Goal: Task Accomplishment & Management: Manage account settings

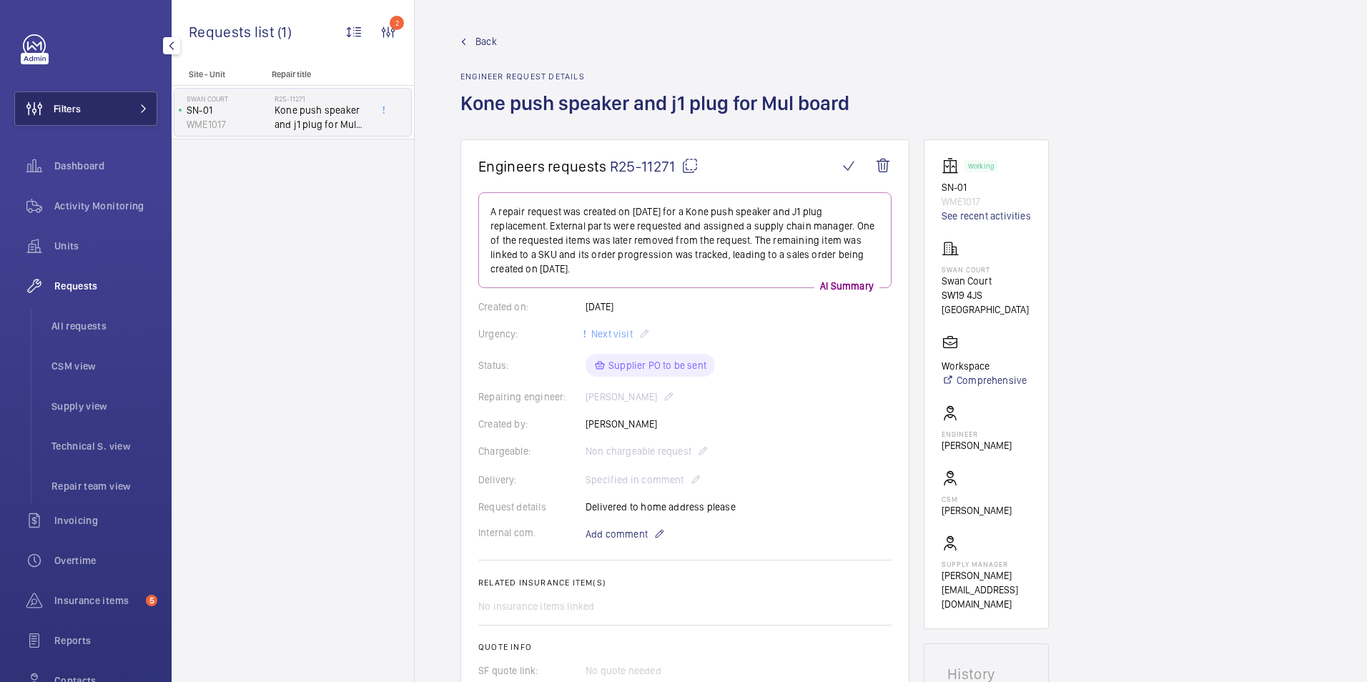
drag, startPoint x: 57, startPoint y: 107, endPoint x: 113, endPoint y: 109, distance: 55.8
click at [59, 107] on span "Filters" at bounding box center [67, 109] width 27 height 14
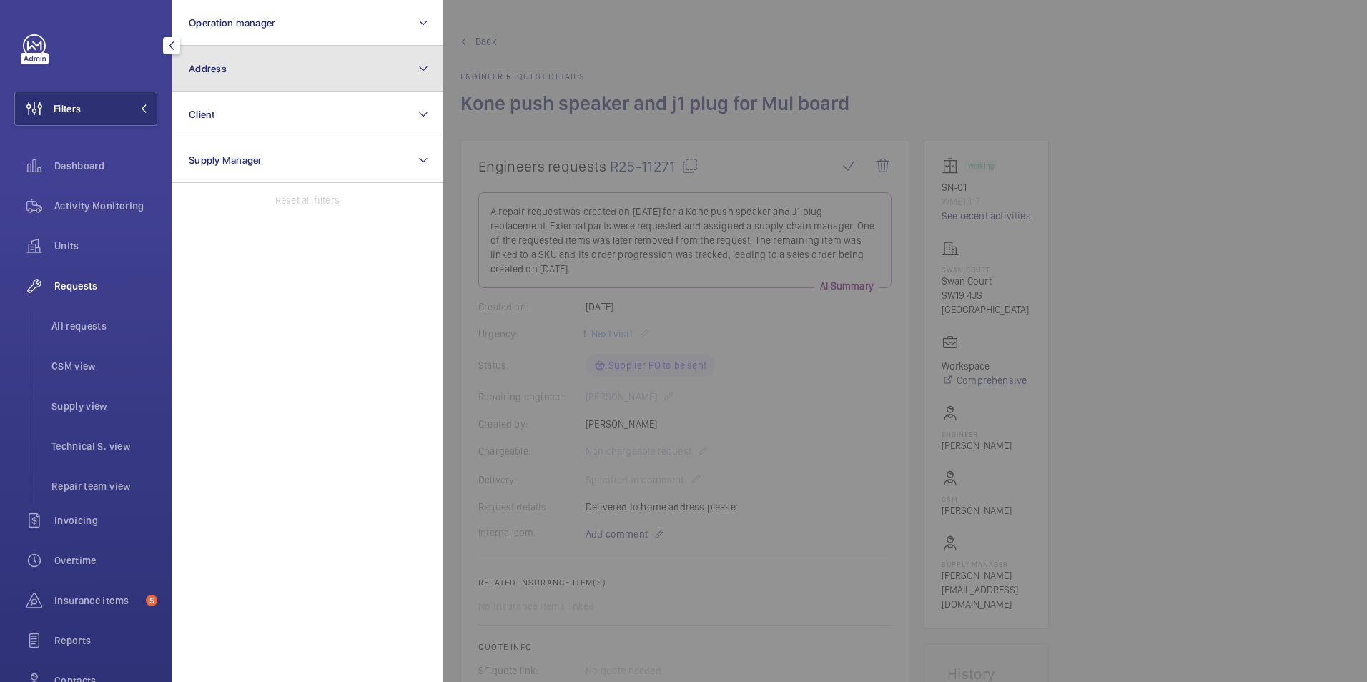
drag, startPoint x: 241, startPoint y: 71, endPoint x: 210, endPoint y: 58, distance: 33.6
click at [212, 57] on button "Address" at bounding box center [308, 69] width 272 height 46
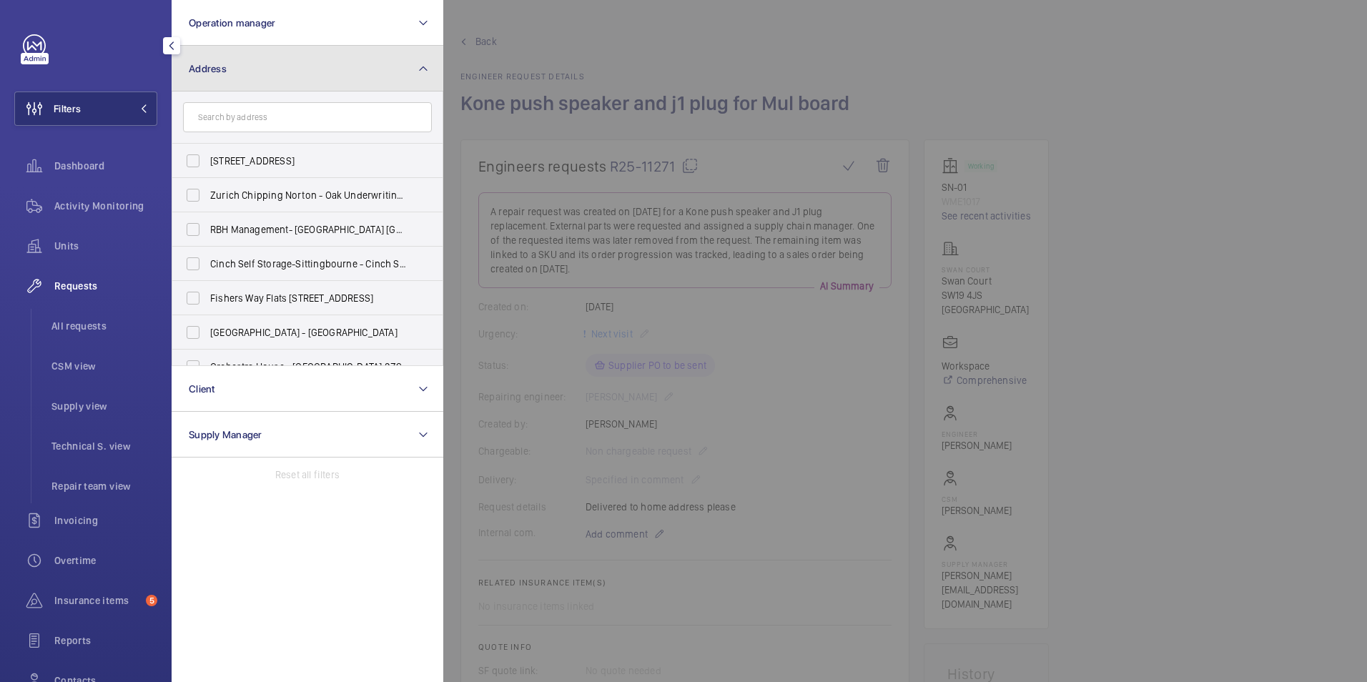
click at [213, 63] on span "Address" at bounding box center [208, 68] width 38 height 11
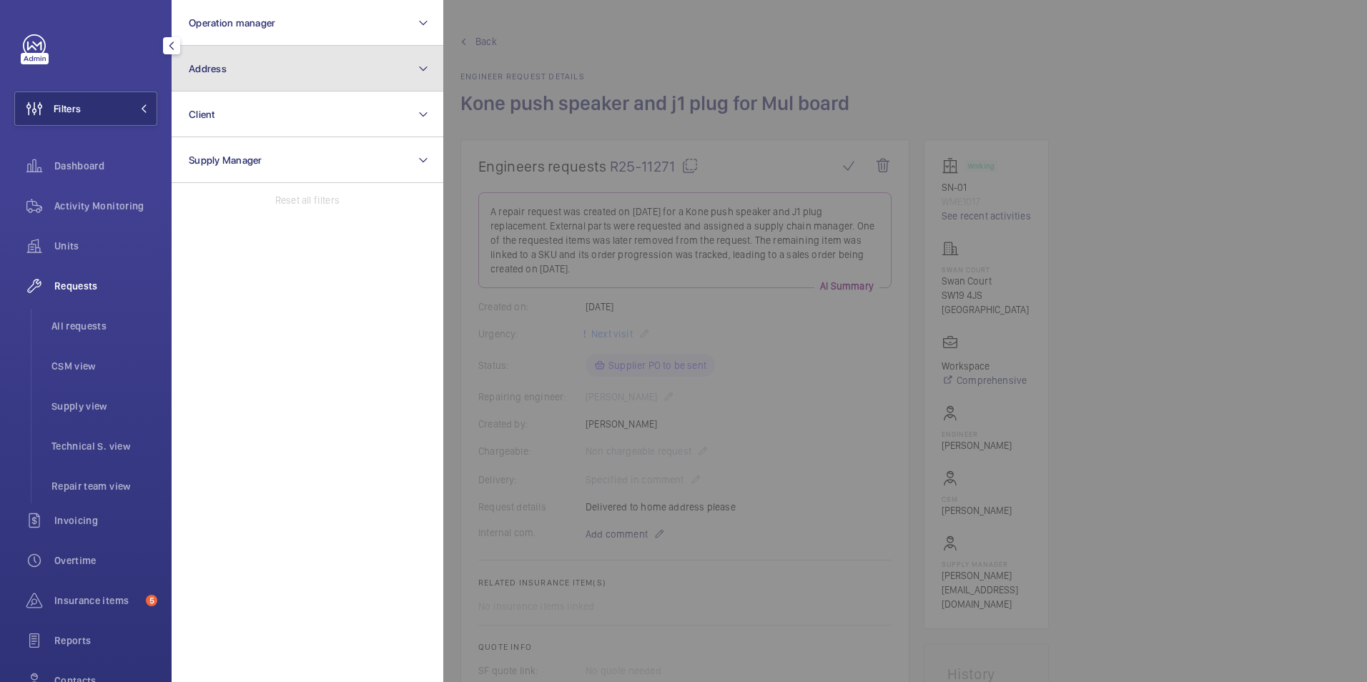
click at [218, 74] on button "Address" at bounding box center [308, 69] width 272 height 46
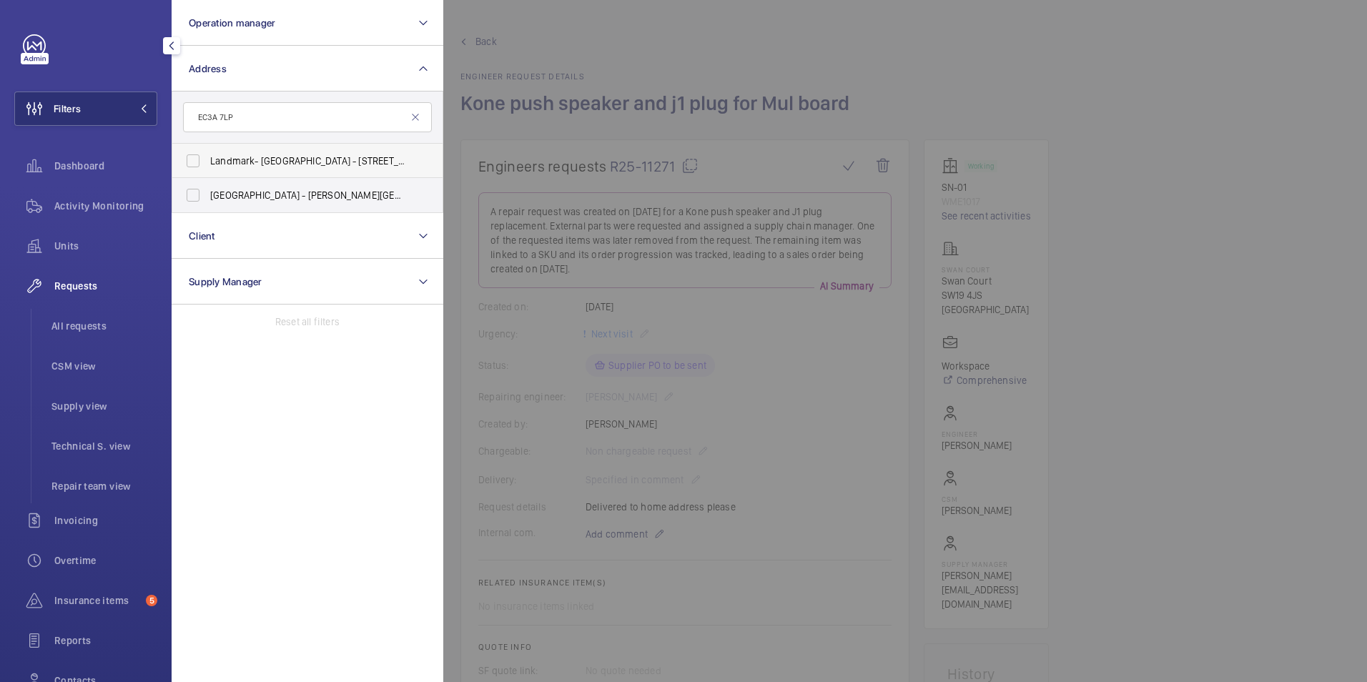
type input "EC3A 7LP"
click at [194, 164] on label "Landmark- [GEOGRAPHIC_DATA] - [STREET_ADDRESS][PERSON_NAME]" at bounding box center [296, 161] width 249 height 34
click at [194, 164] on input "Landmark- [GEOGRAPHIC_DATA] - [STREET_ADDRESS][PERSON_NAME]" at bounding box center [193, 161] width 29 height 29
checkbox input "true"
click at [97, 208] on span "Activity Monitoring" at bounding box center [105, 206] width 103 height 14
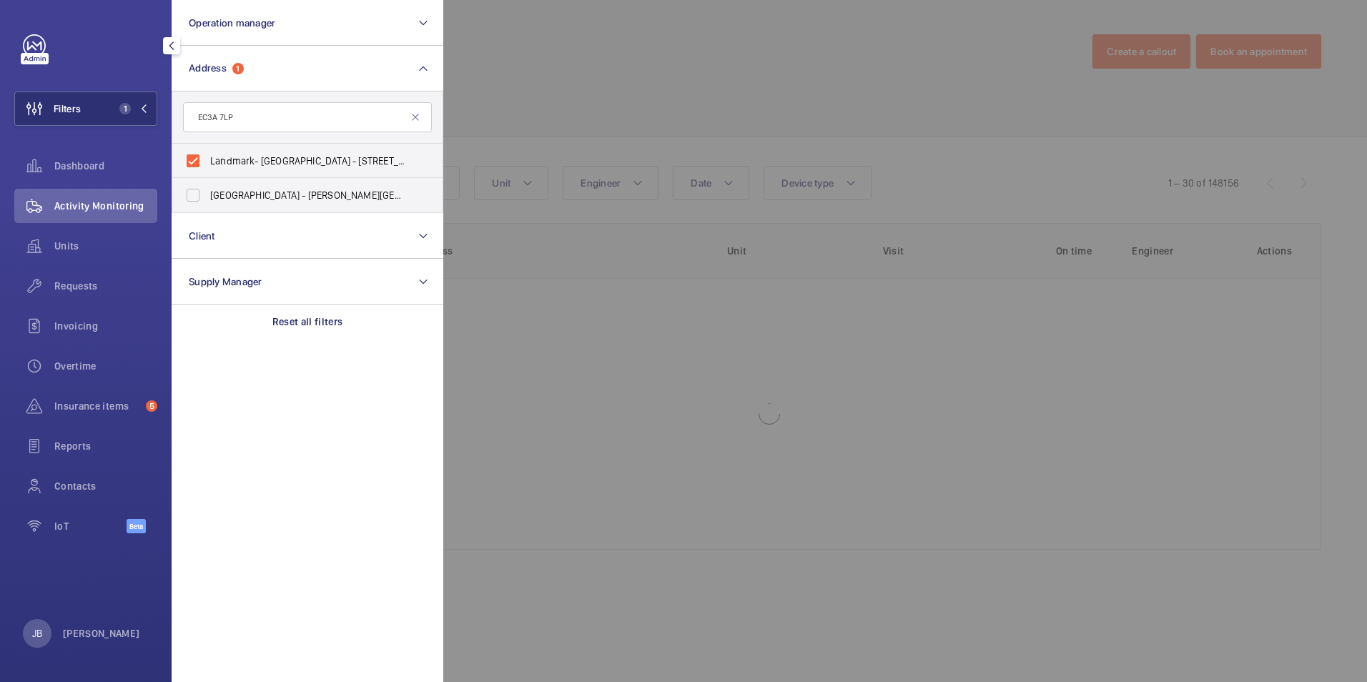
click at [666, 71] on div at bounding box center [1126, 341] width 1367 height 682
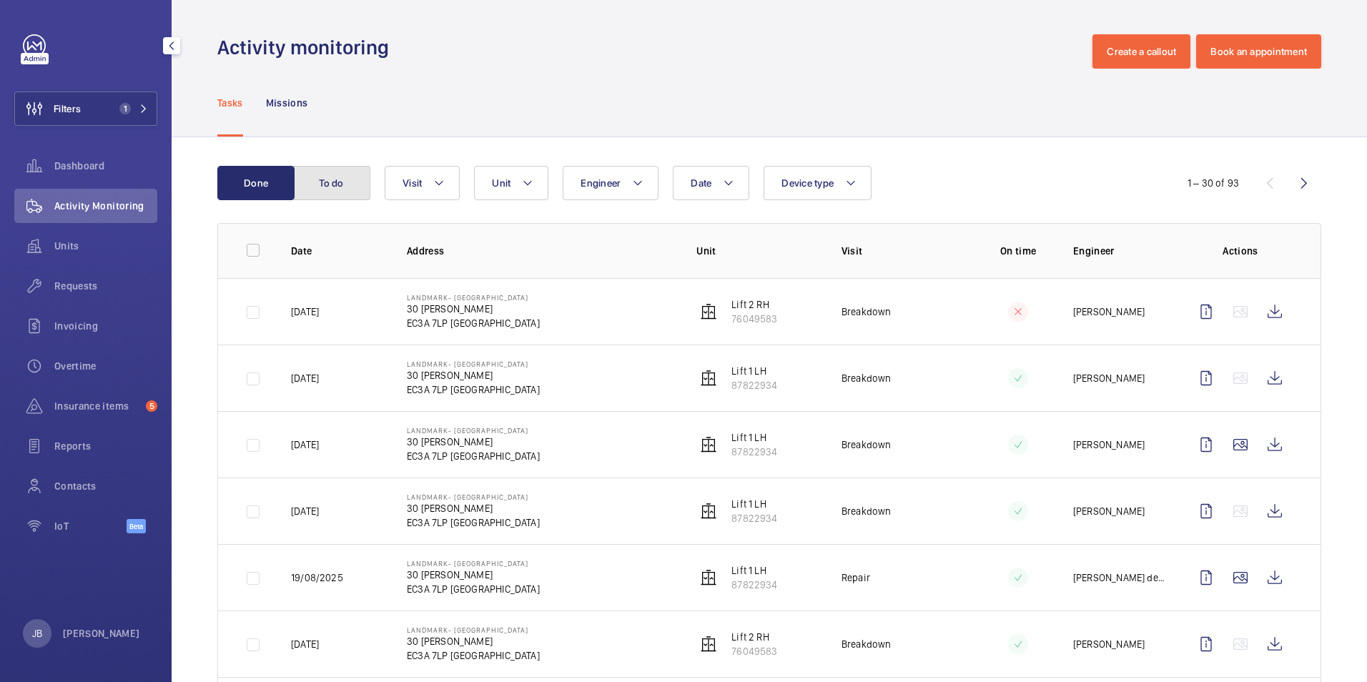
click at [321, 181] on button "To do" at bounding box center [331, 183] width 77 height 34
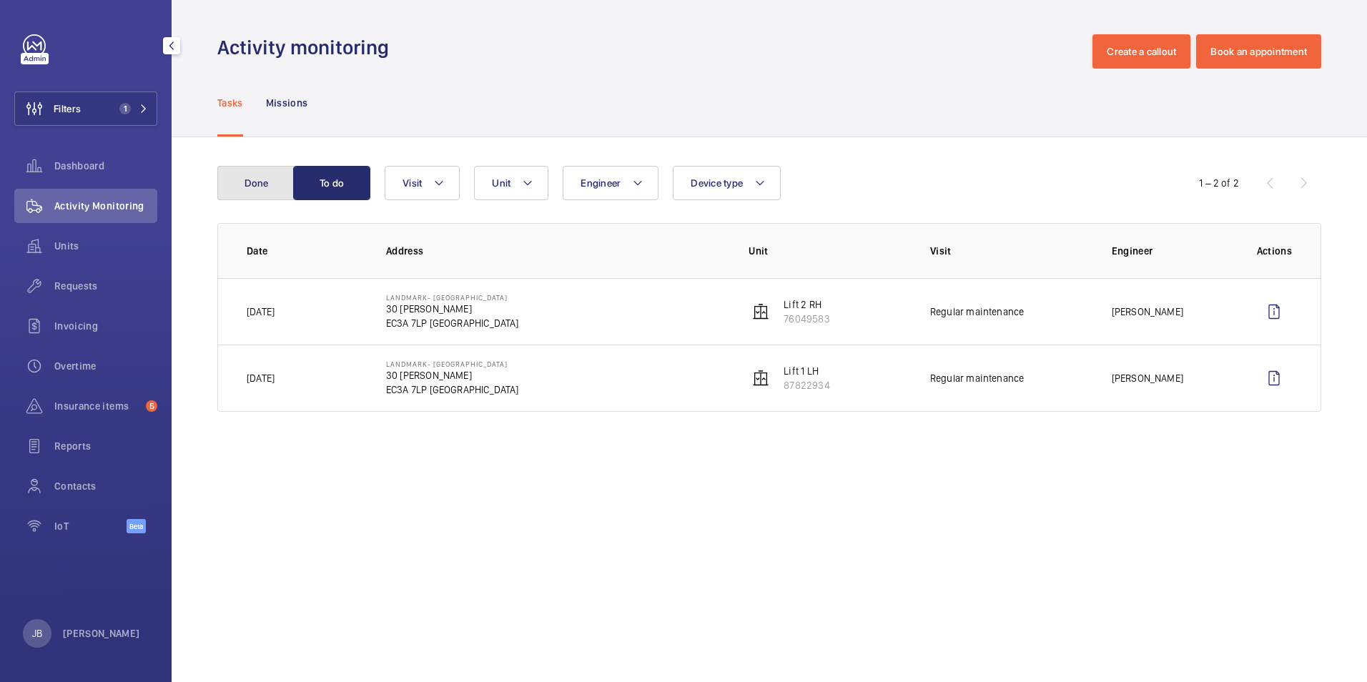
click at [275, 182] on button "Done" at bounding box center [255, 183] width 77 height 34
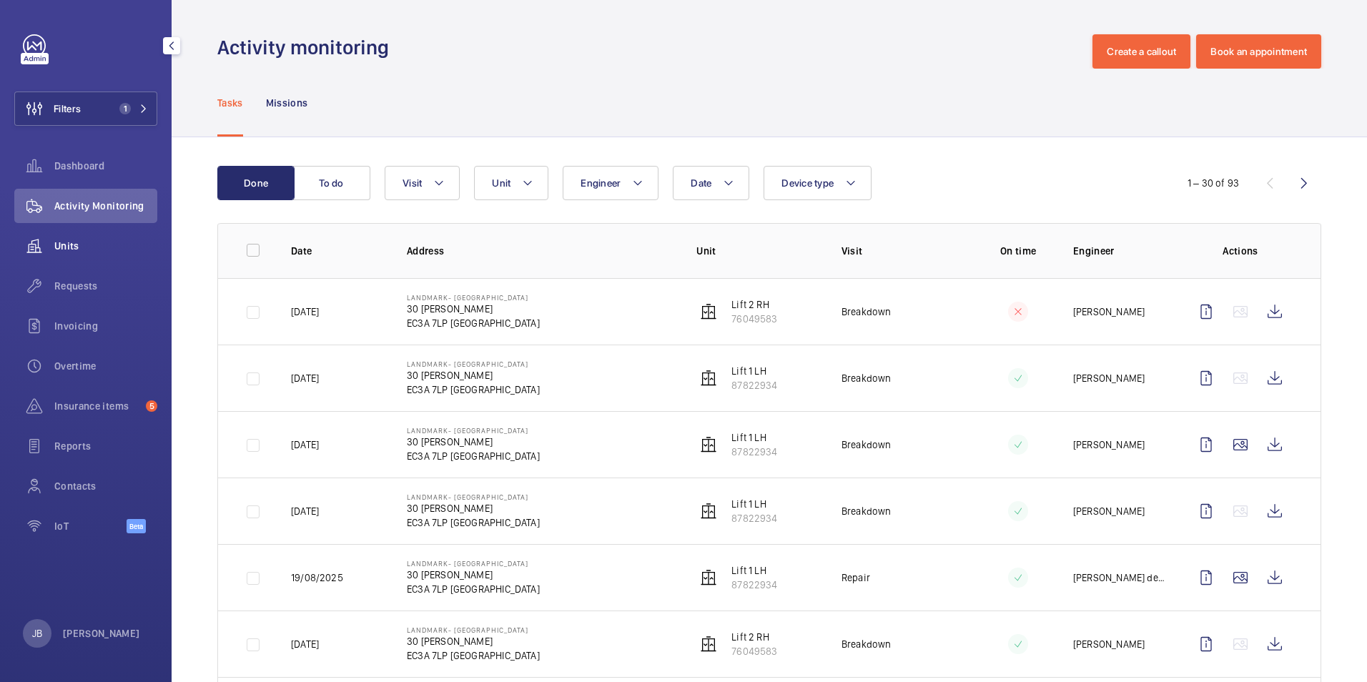
click at [55, 241] on span "Units" at bounding box center [105, 246] width 103 height 14
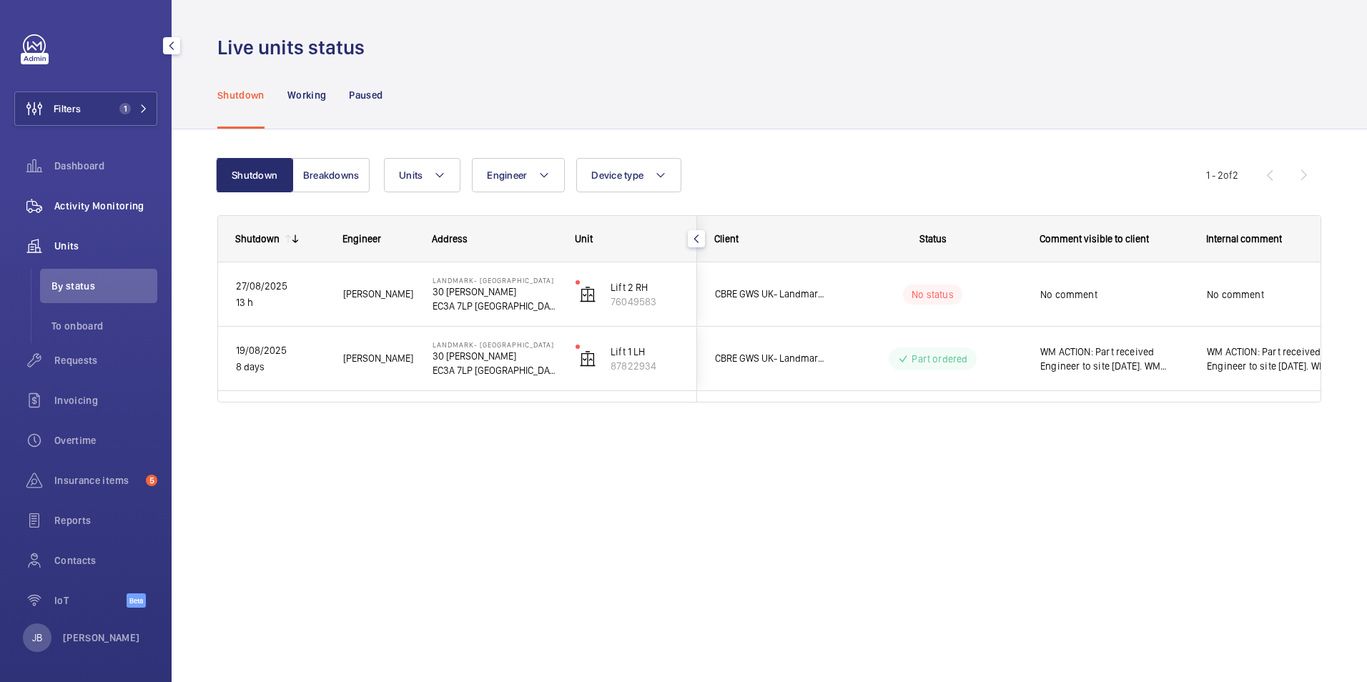
click at [89, 208] on span "Activity Monitoring" at bounding box center [105, 206] width 103 height 14
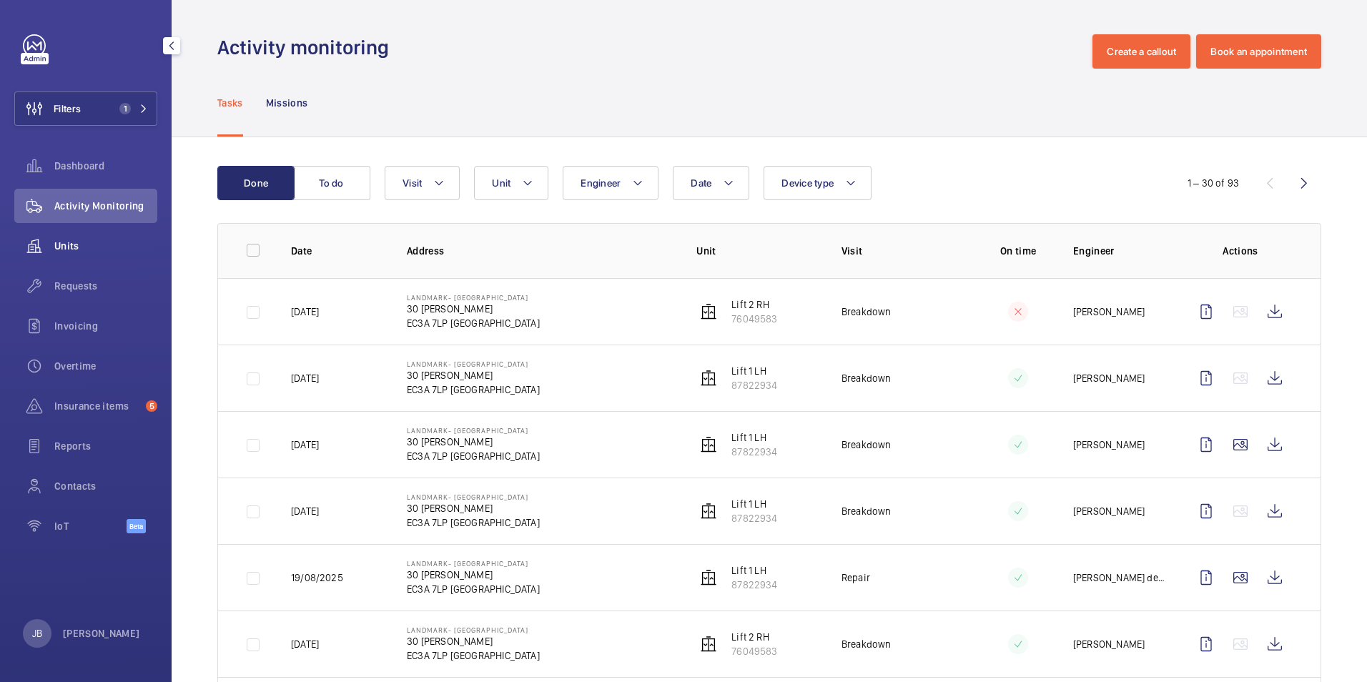
click at [68, 237] on div "Units" at bounding box center [85, 246] width 143 height 34
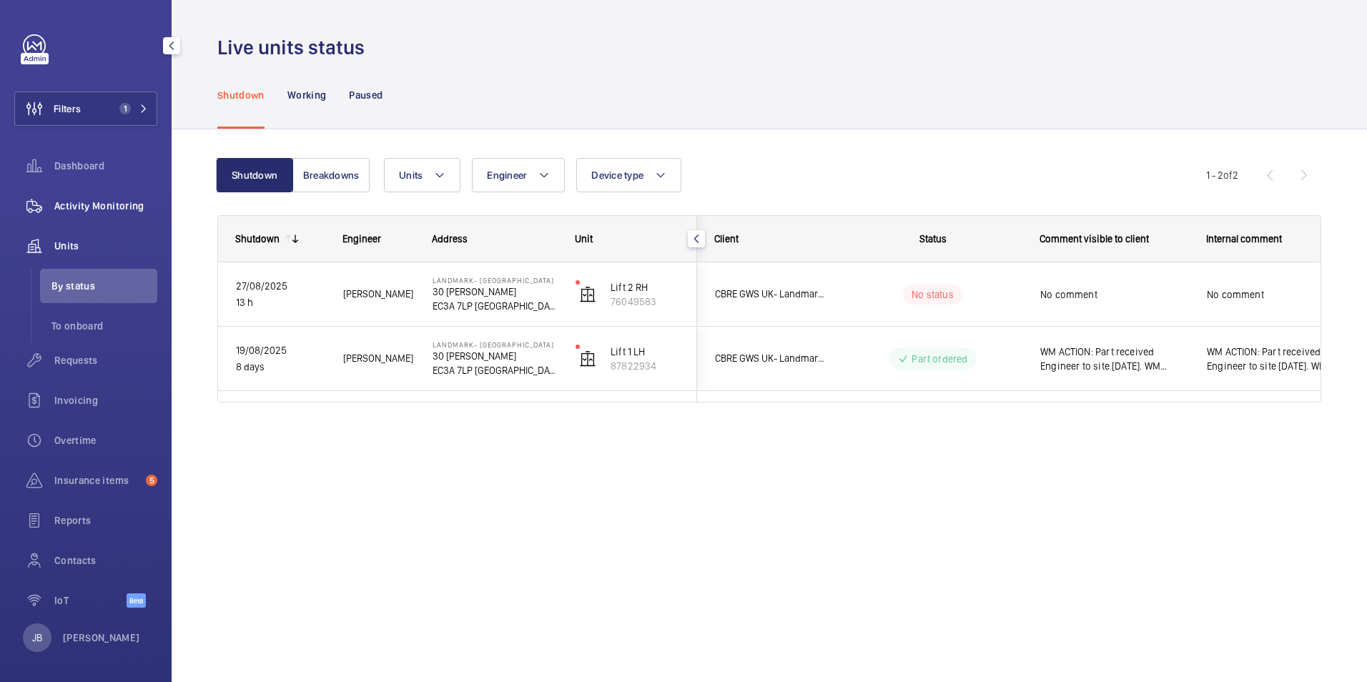
click at [92, 200] on span "Activity Monitoring" at bounding box center [105, 206] width 103 height 14
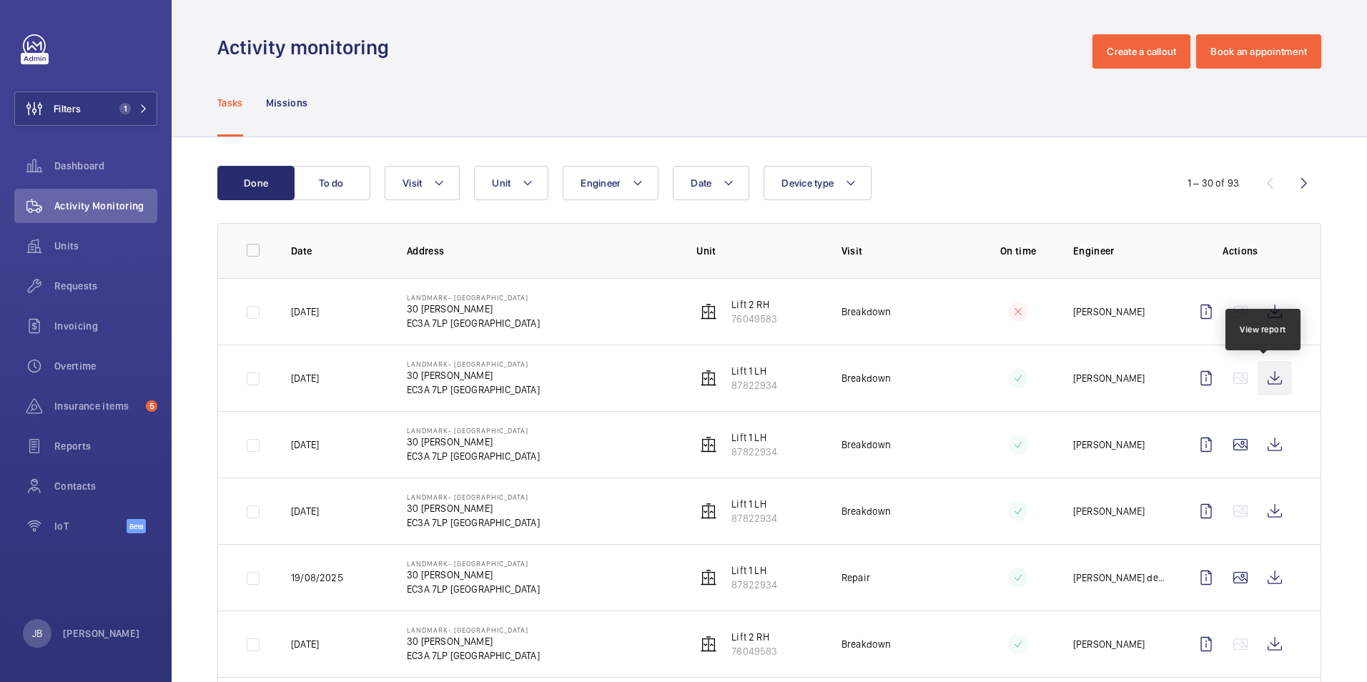
click at [1263, 378] on wm-front-icon-button at bounding box center [1275, 378] width 34 height 34
click at [1266, 309] on wm-front-icon-button at bounding box center [1275, 312] width 34 height 34
click at [64, 101] on span "Filters" at bounding box center [48, 109] width 66 height 34
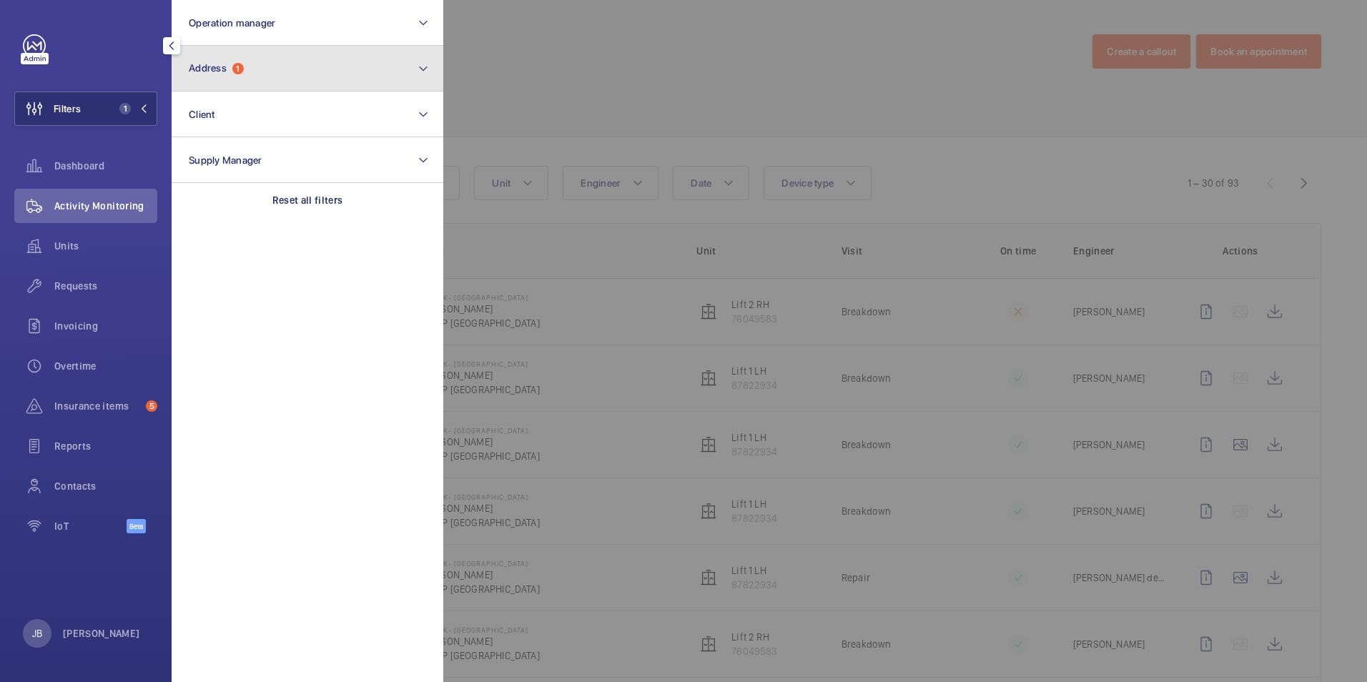
click at [233, 73] on span "Address 1" at bounding box center [216, 68] width 55 height 12
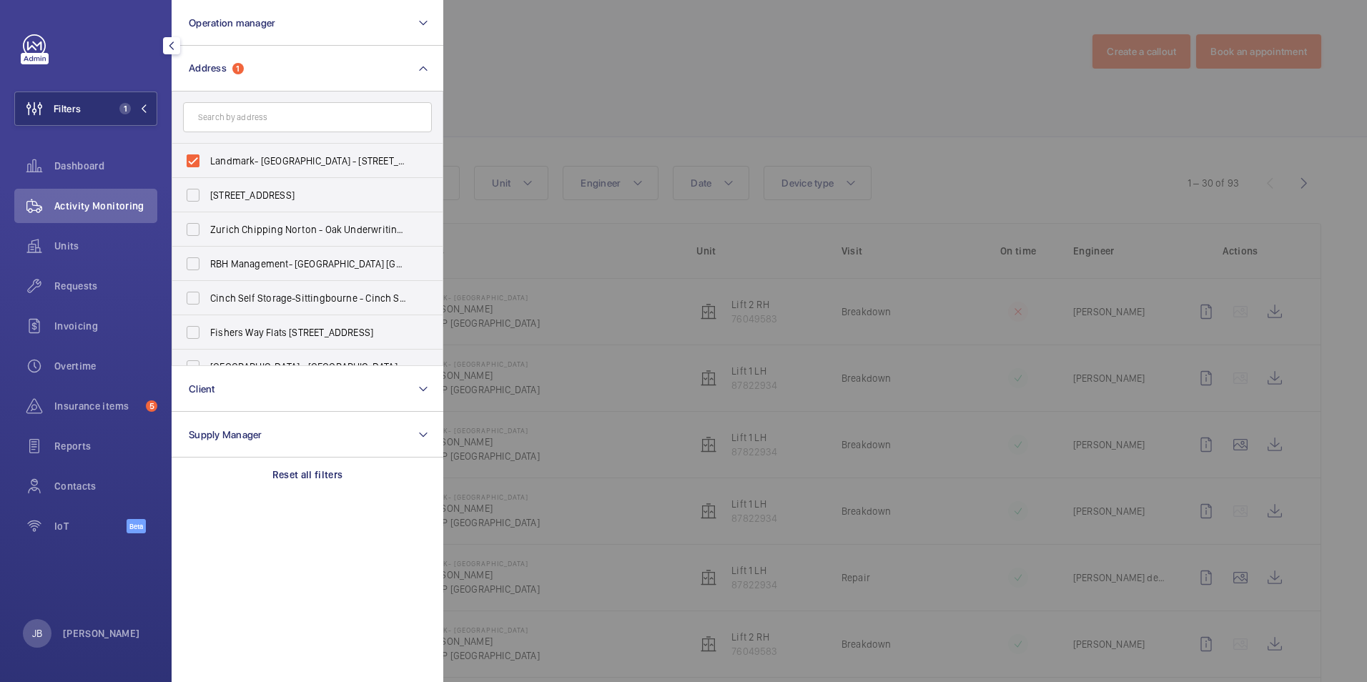
drag, startPoint x: 200, startPoint y: 167, endPoint x: 222, endPoint y: 134, distance: 39.7
click at [200, 166] on label "Landmark- [GEOGRAPHIC_DATA] - [STREET_ADDRESS][PERSON_NAME]" at bounding box center [296, 161] width 249 height 34
click at [200, 166] on input "Landmark- [GEOGRAPHIC_DATA] - [STREET_ADDRESS][PERSON_NAME]" at bounding box center [193, 161] width 29 height 29
checkbox input "false"
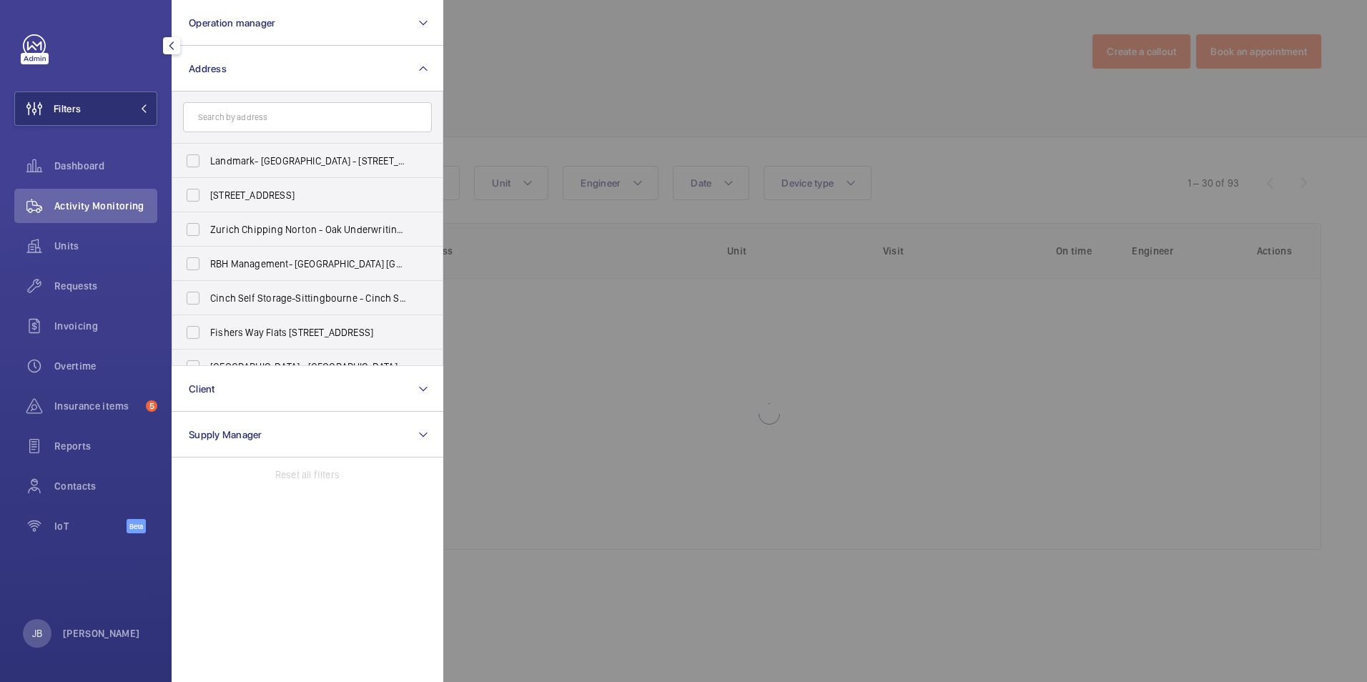
click at [253, 97] on form at bounding box center [307, 118] width 270 height 52
click at [235, 136] on form at bounding box center [307, 118] width 270 height 52
click at [246, 122] on input "text" at bounding box center [307, 117] width 249 height 30
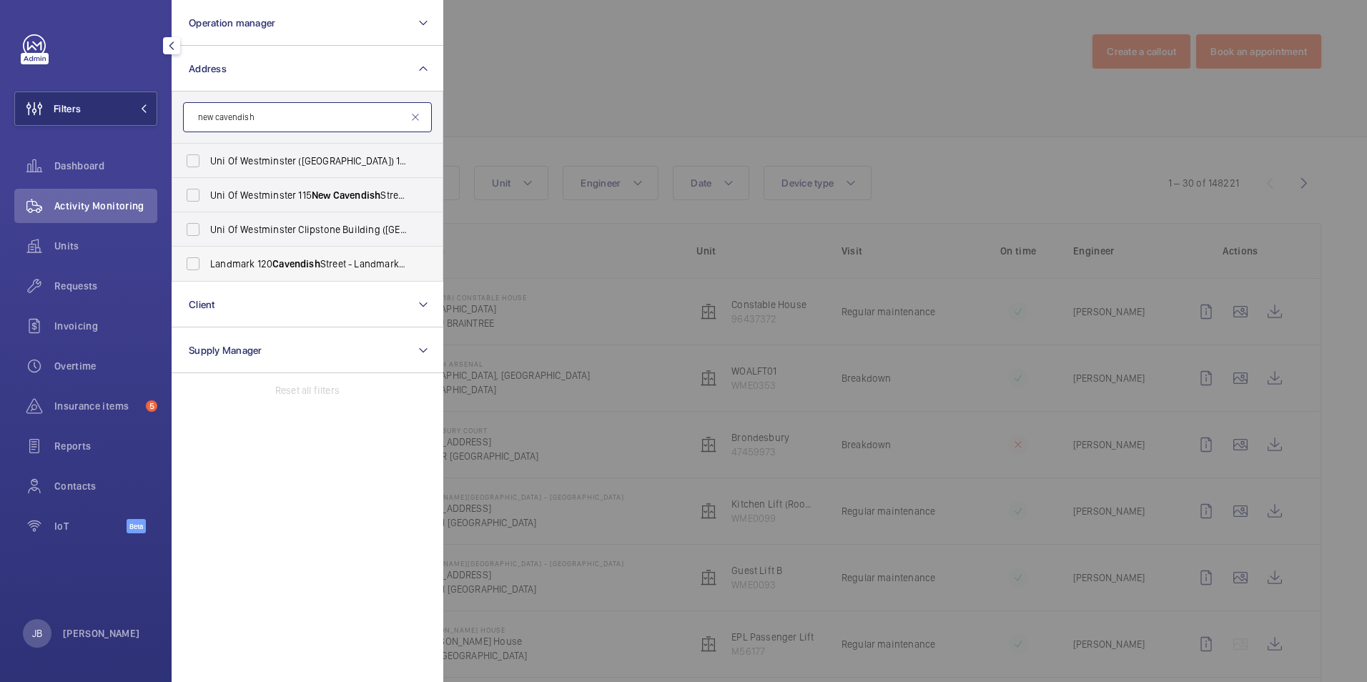
type input "new cavendish"
click at [188, 269] on label "Landmark [STREET_ADDRESS] - Landmark Office Space - [GEOGRAPHIC_DATA]" at bounding box center [296, 264] width 249 height 34
click at [188, 269] on input "Landmark [STREET_ADDRESS] - Landmark Office Space - [GEOGRAPHIC_DATA]" at bounding box center [193, 264] width 29 height 29
checkbox input "true"
click at [638, 64] on div at bounding box center [1126, 341] width 1367 height 682
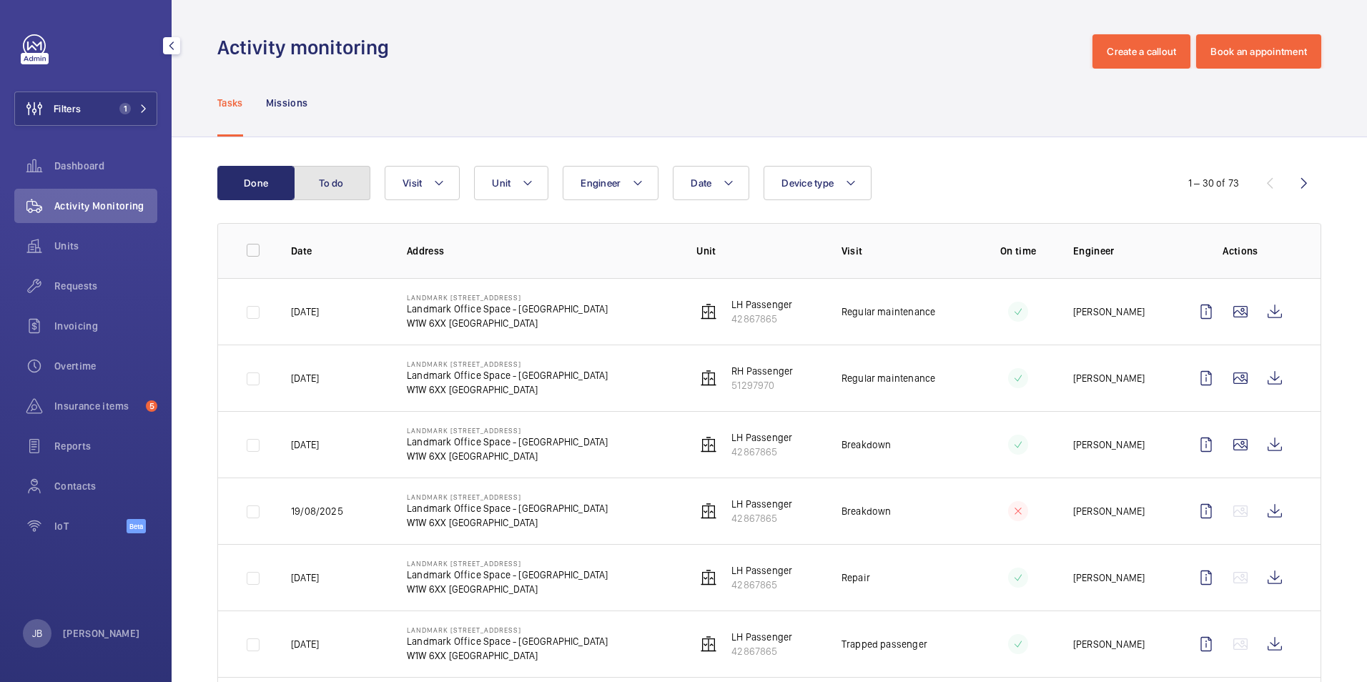
click at [303, 194] on button "To do" at bounding box center [331, 183] width 77 height 34
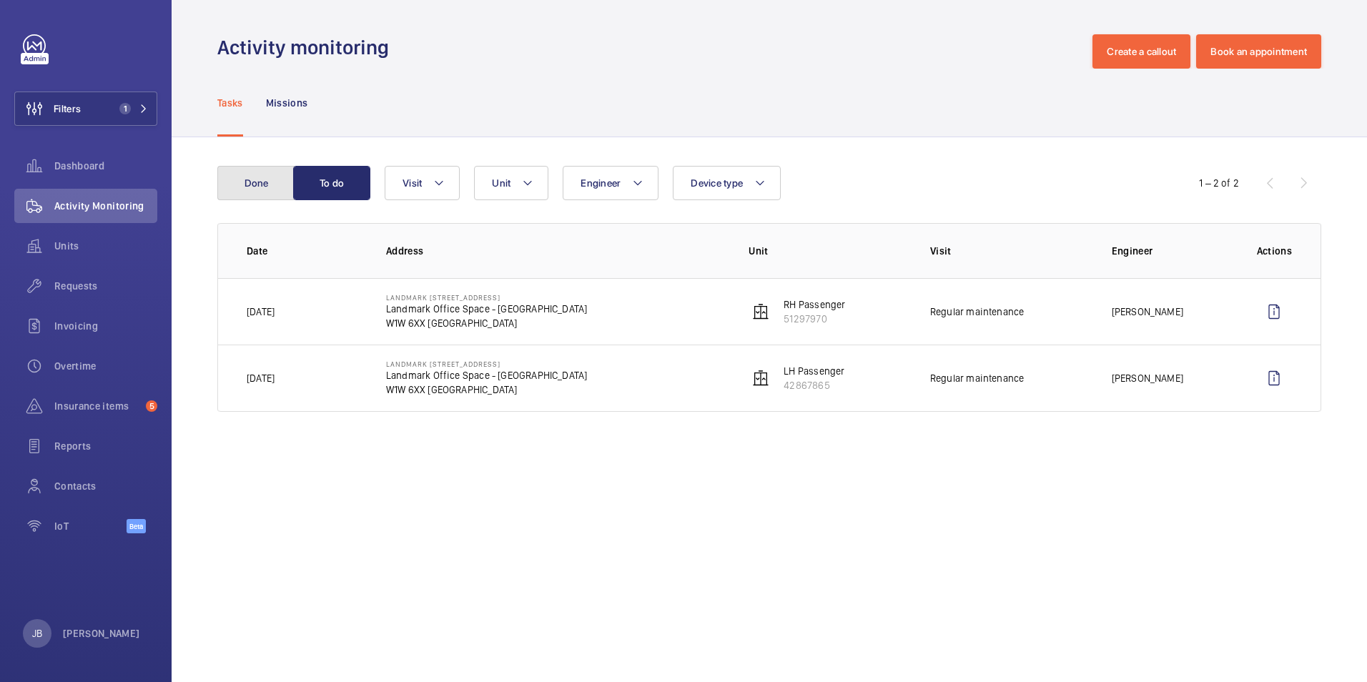
click at [263, 179] on button "Done" at bounding box center [255, 183] width 77 height 34
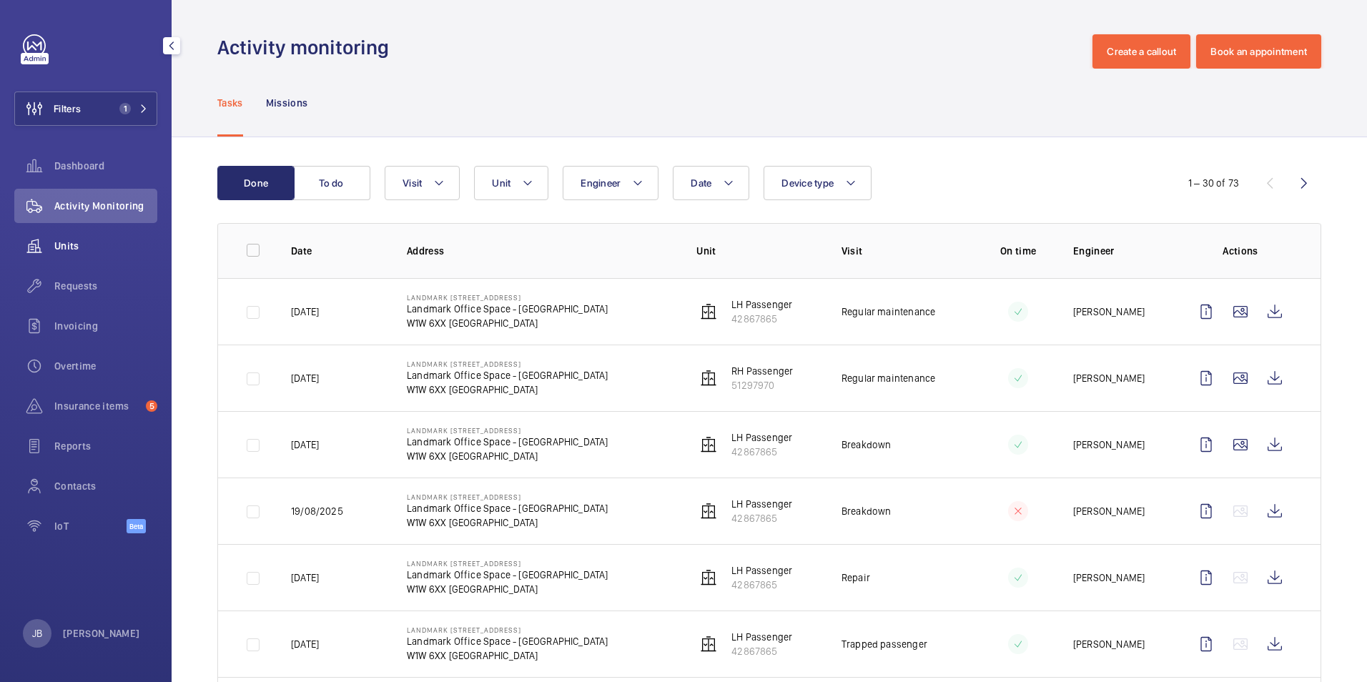
click at [80, 246] on span "Units" at bounding box center [105, 246] width 103 height 14
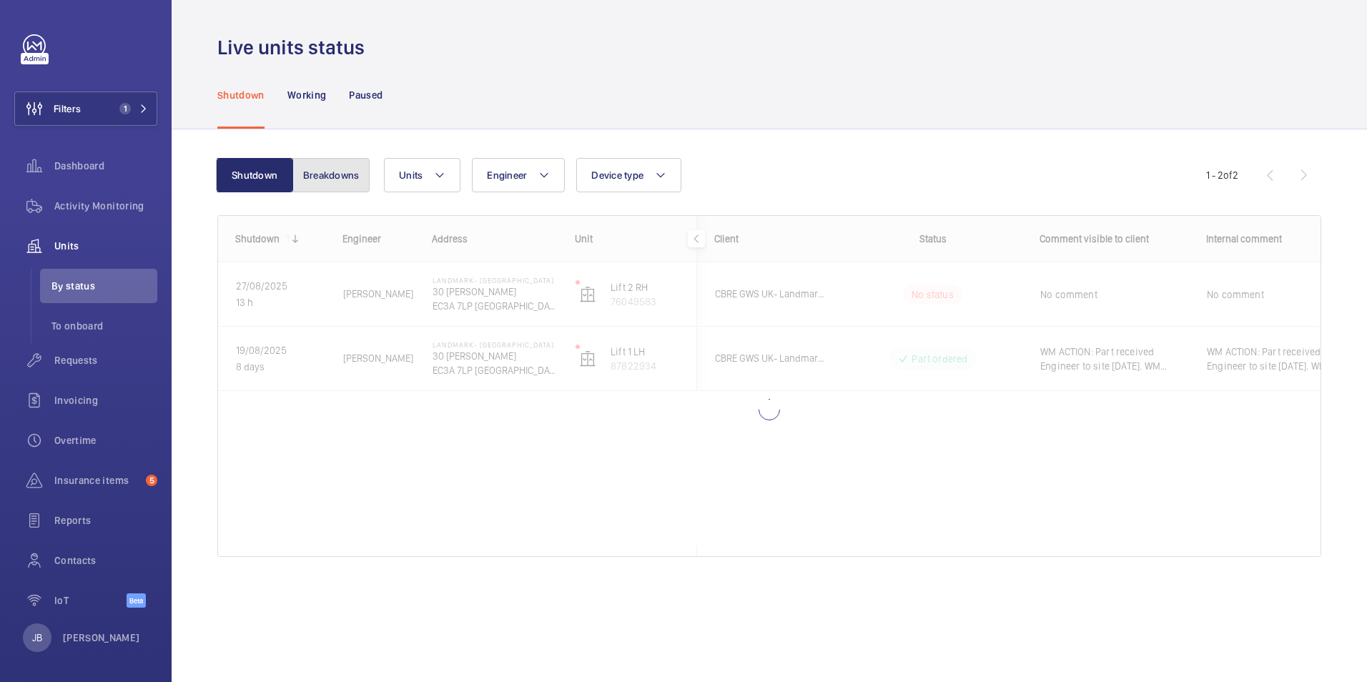
click at [340, 183] on button "Breakdowns" at bounding box center [330, 175] width 77 height 34
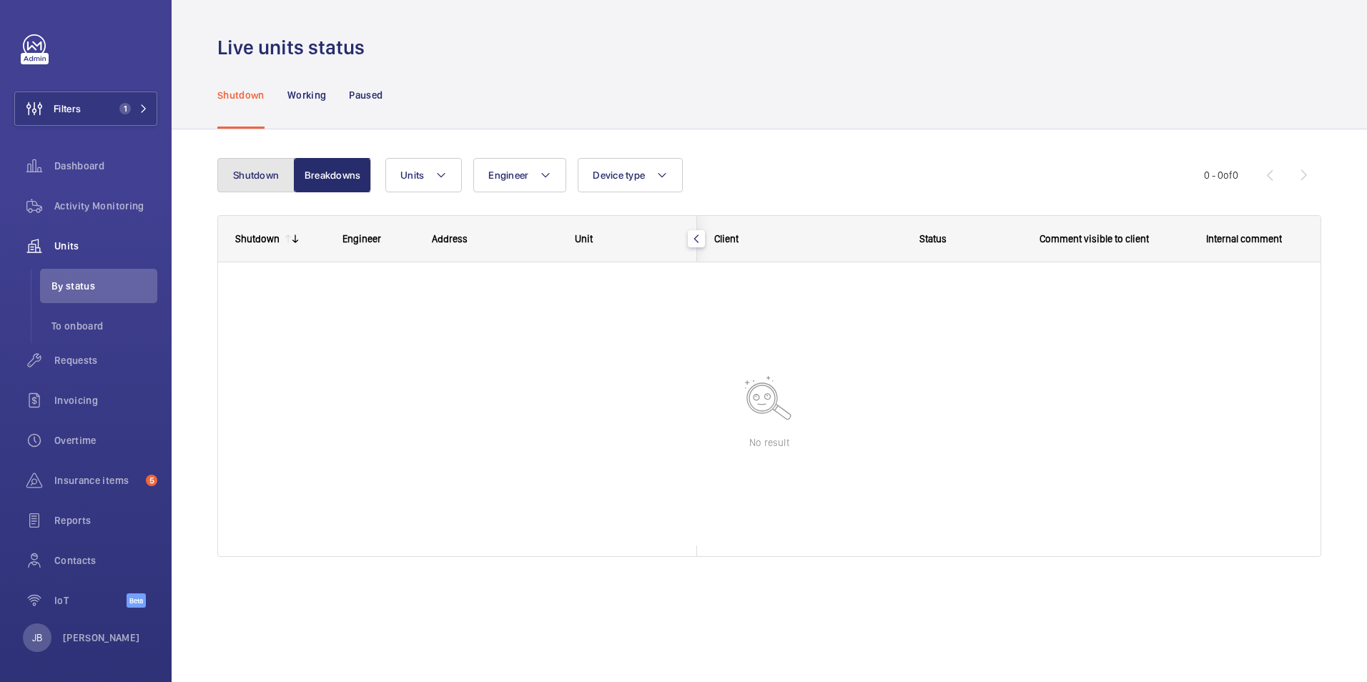
click at [251, 182] on button "Shutdown" at bounding box center [255, 175] width 77 height 34
click at [92, 205] on span "Activity Monitoring" at bounding box center [105, 206] width 103 height 14
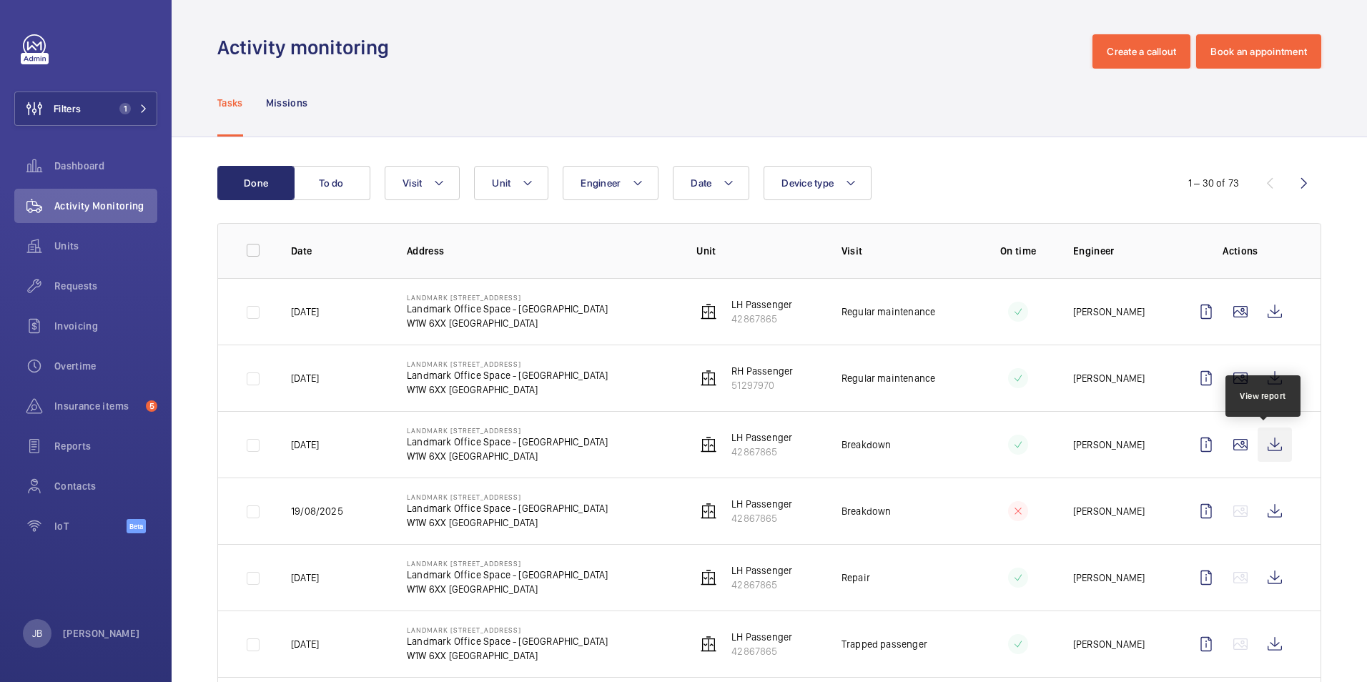
click at [1260, 445] on wm-front-icon-button at bounding box center [1275, 445] width 34 height 34
click at [1143, 54] on button "Create a callout" at bounding box center [1141, 51] width 98 height 34
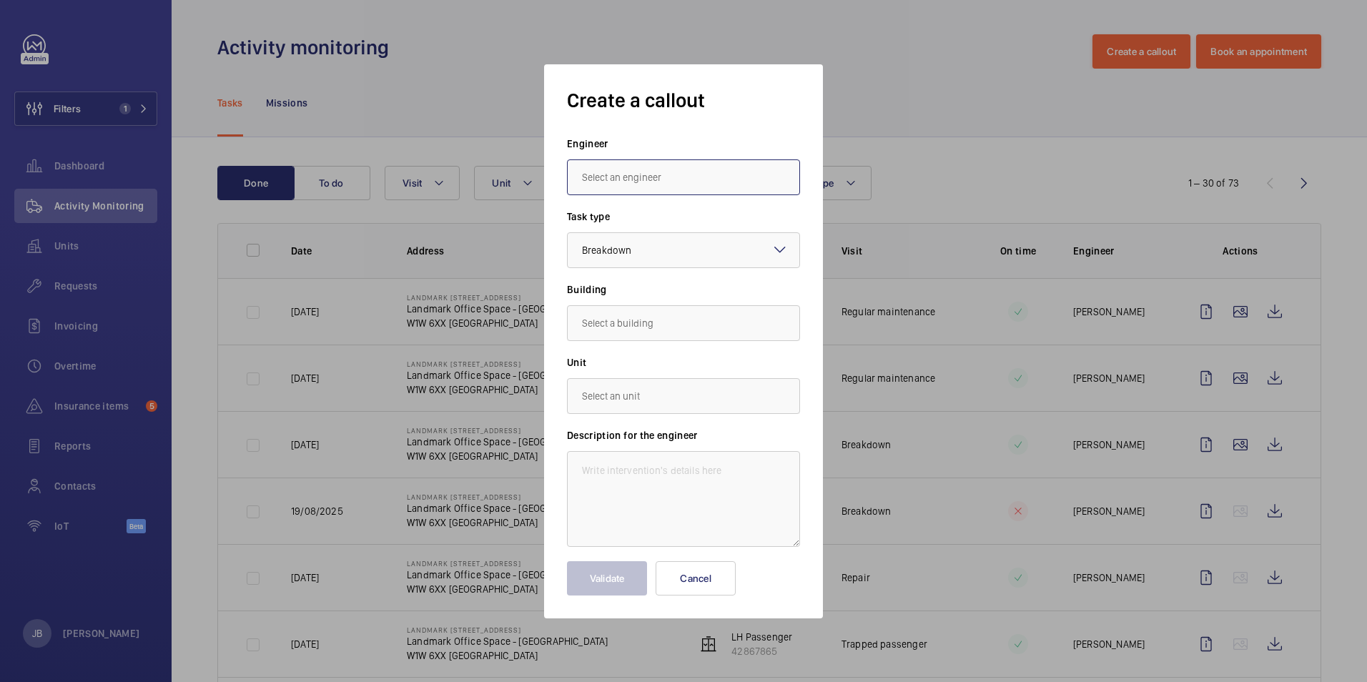
click at [619, 182] on input "text" at bounding box center [683, 177] width 233 height 36
click at [611, 260] on span "[PERSON_NAME]" at bounding box center [617, 255] width 71 height 14
type input "[PERSON_NAME]"
click at [650, 335] on input "text" at bounding box center [683, 323] width 233 height 36
click at [631, 372] on span "Landmark Office Space - [STREET_ADDRESS]" at bounding box center [680, 366] width 196 height 14
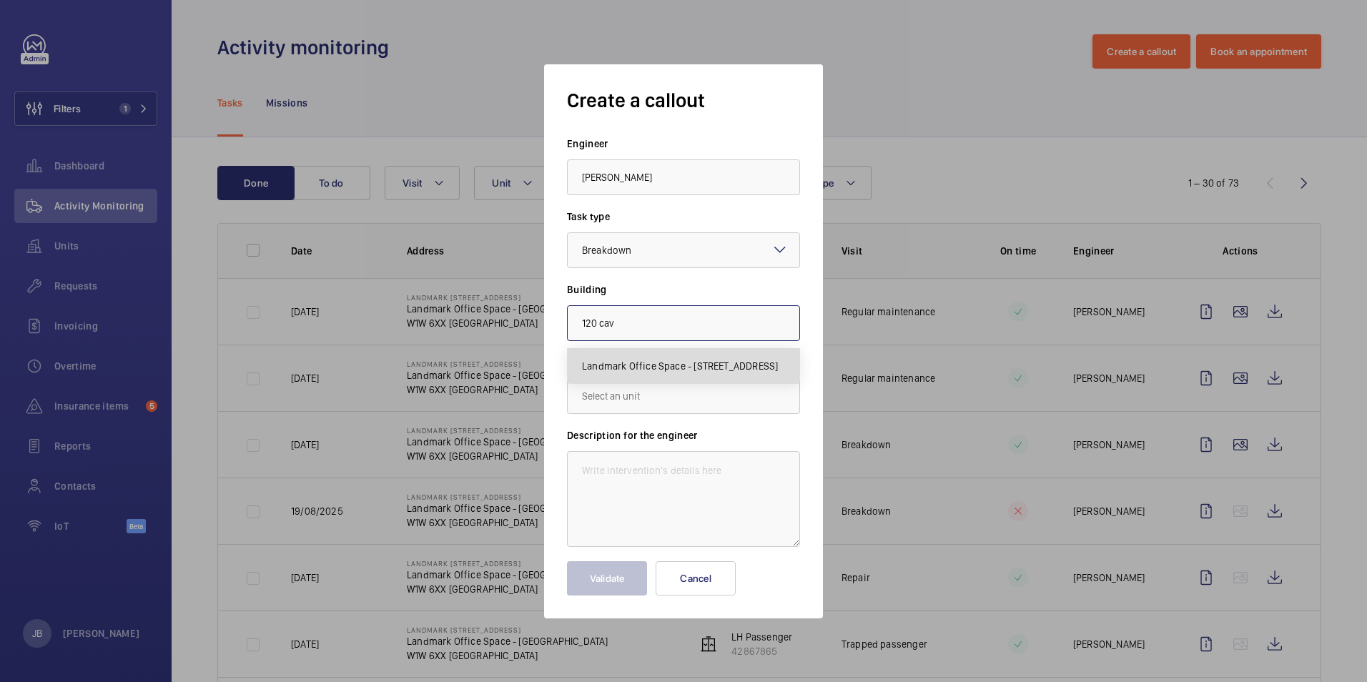
type input "Landmark Office Space - [STREET_ADDRESS]"
click at [621, 402] on input "text" at bounding box center [683, 396] width 233 height 36
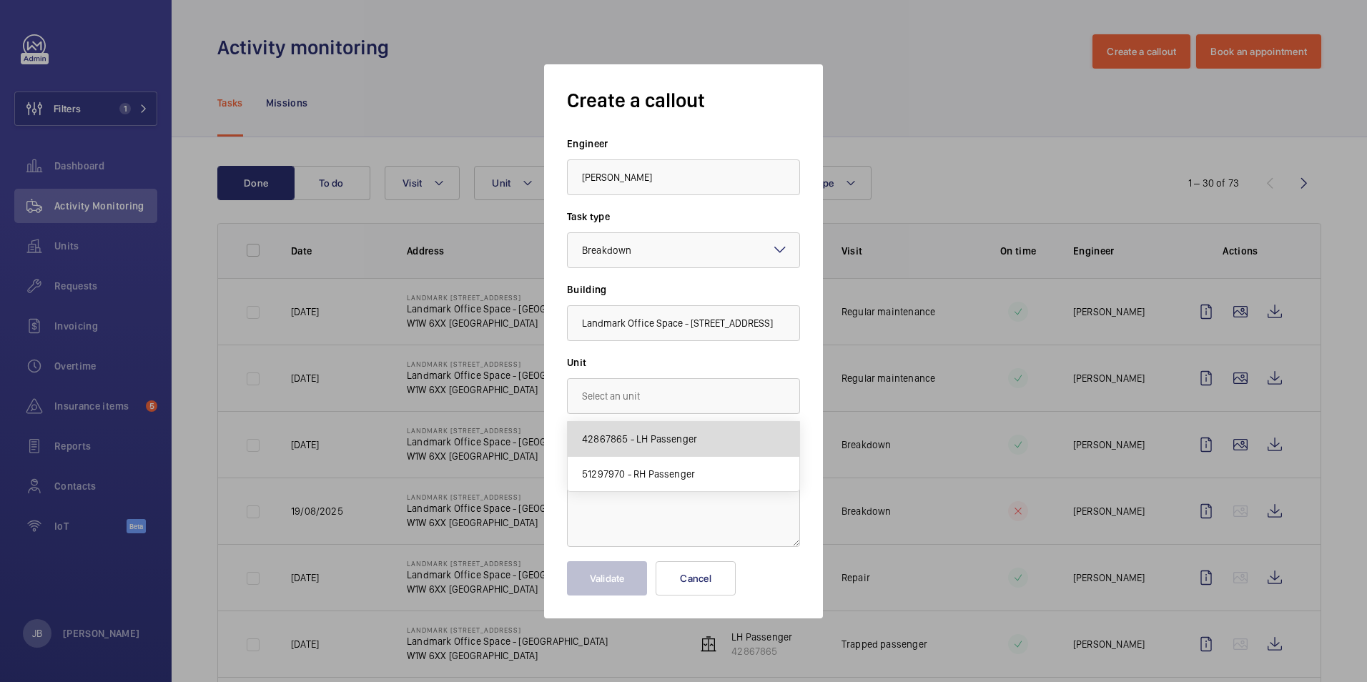
click at [631, 453] on mat-option "42867865 - LH Passenger" at bounding box center [684, 439] width 232 height 35
type input "42867865 - LH Passenger"
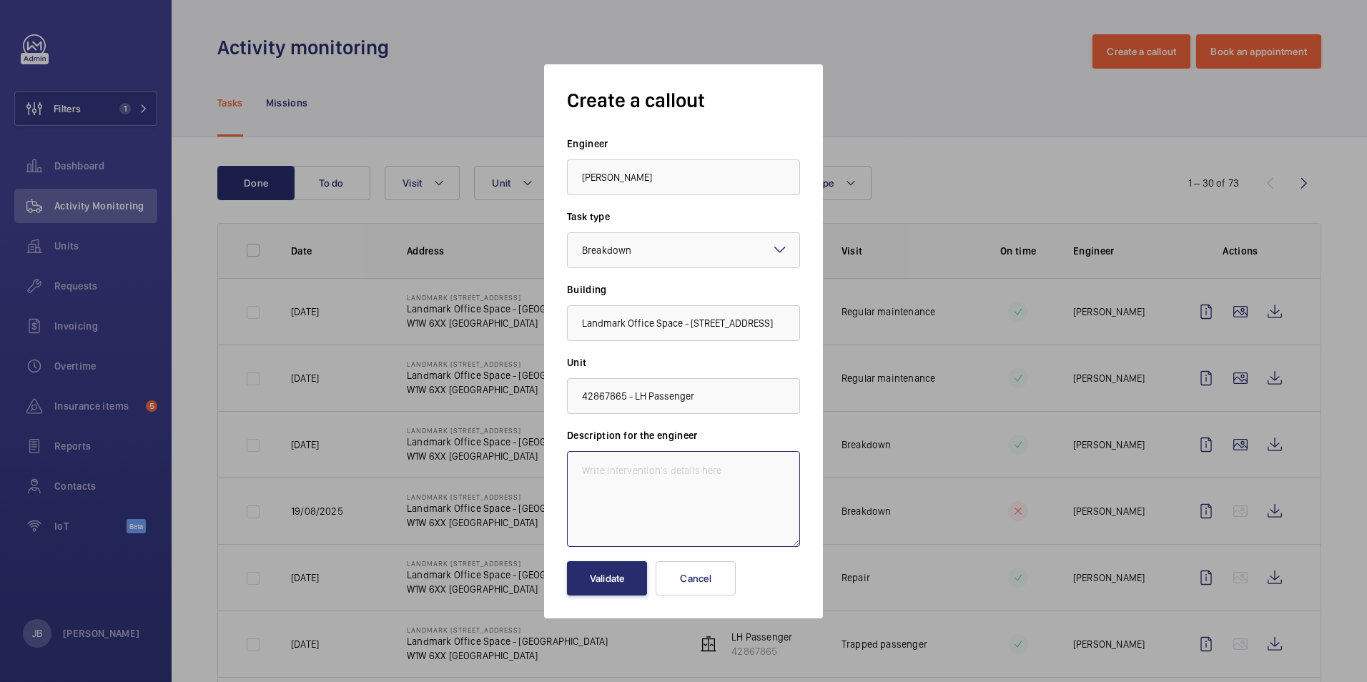
click at [628, 467] on textarea at bounding box center [683, 499] width 233 height 96
click at [701, 477] on textarea "Stuck at the basement level" at bounding box center [683, 499] width 233 height 96
type textarea "Stuck at the basement level not responding to calls."
click at [596, 573] on button "Validate" at bounding box center [607, 578] width 80 height 34
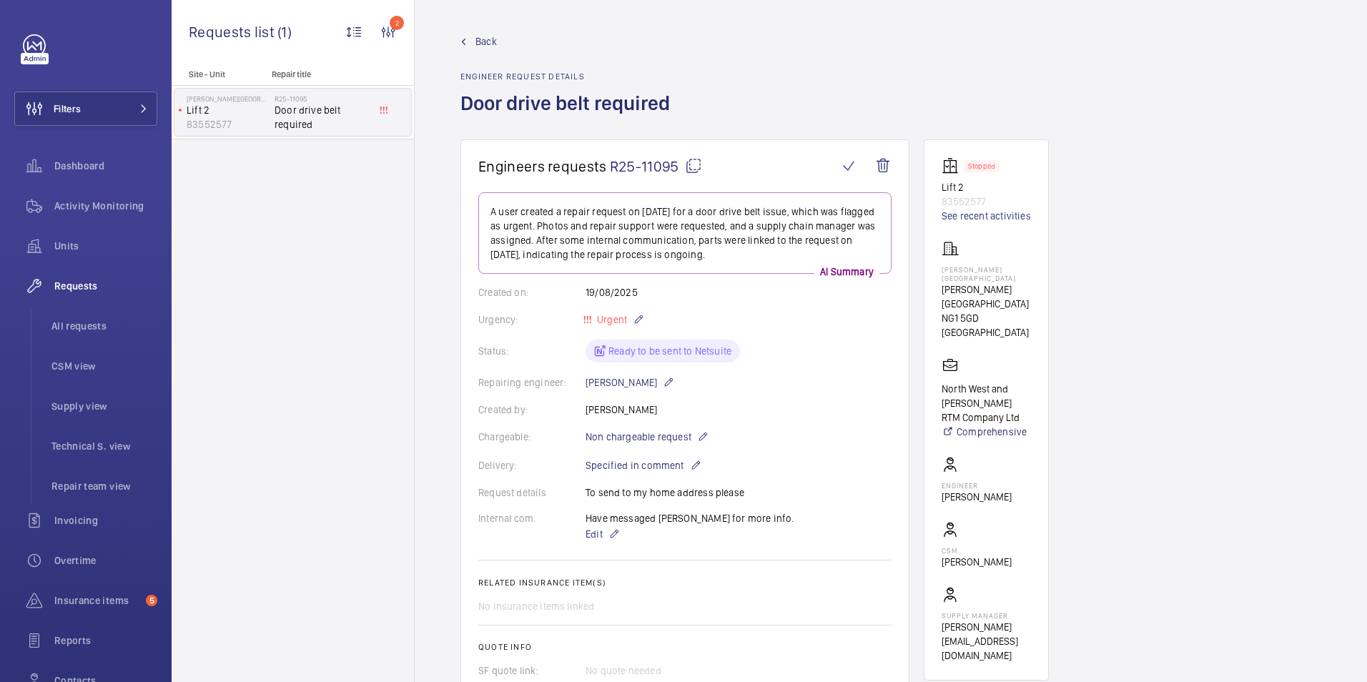
click at [74, 285] on span "Requests" at bounding box center [105, 286] width 103 height 14
click at [297, 297] on div "Site - Unit Repair title Hanley House Lift 2 83552577 R25-11095 Door drive belt…" at bounding box center [293, 375] width 242 height 613
click at [473, 39] on link "Back" at bounding box center [569, 41] width 218 height 14
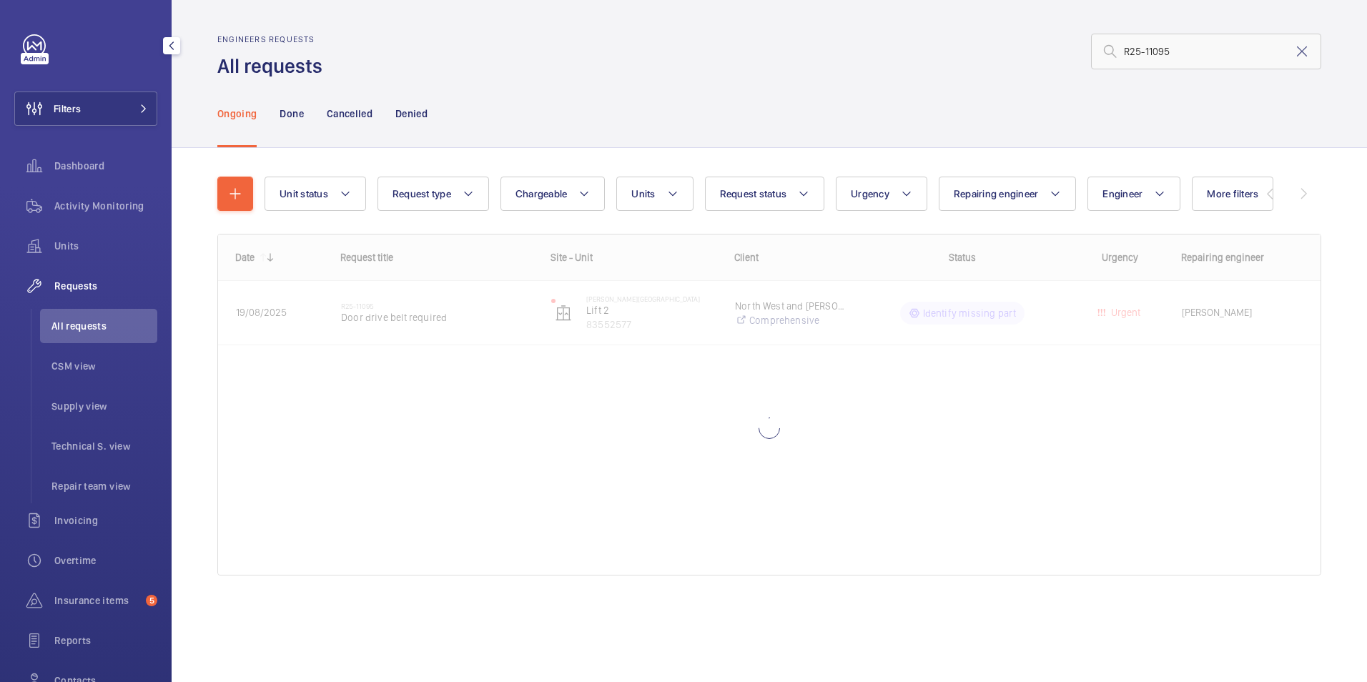
click at [69, 285] on span "Requests" at bounding box center [105, 286] width 103 height 14
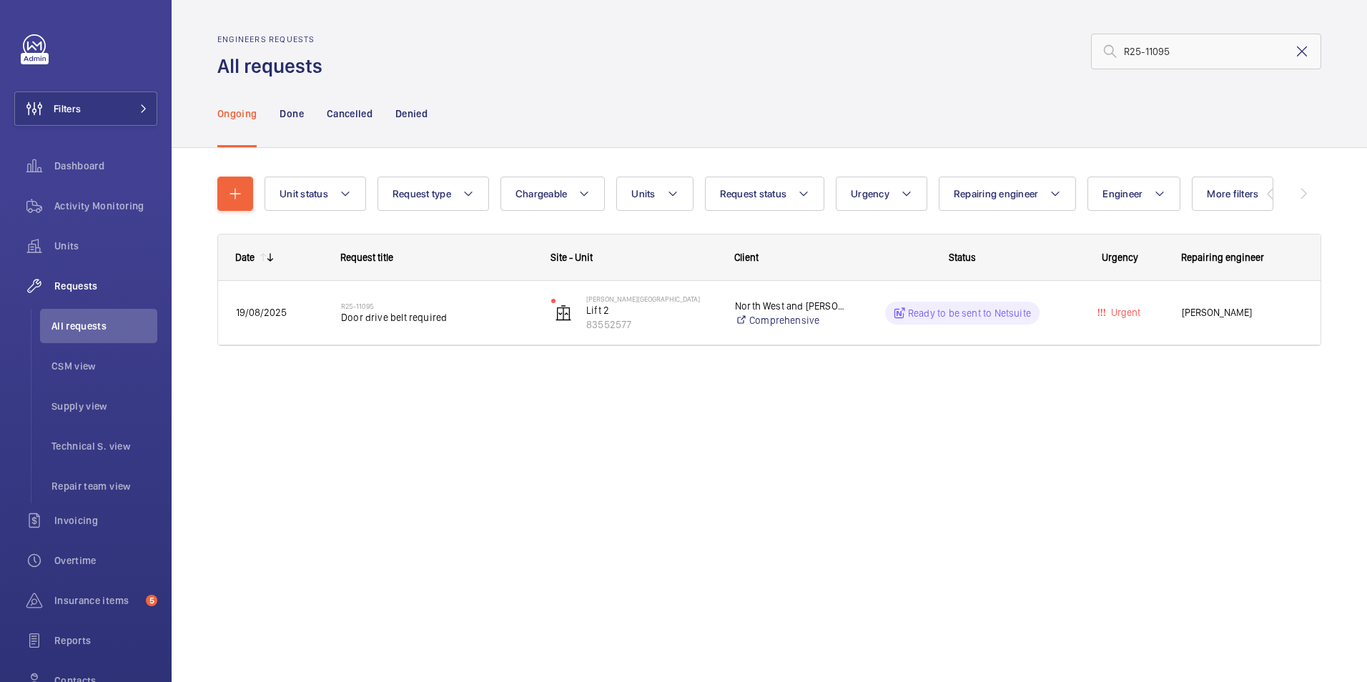
click at [1308, 51] on mat-icon at bounding box center [1301, 51] width 17 height 17
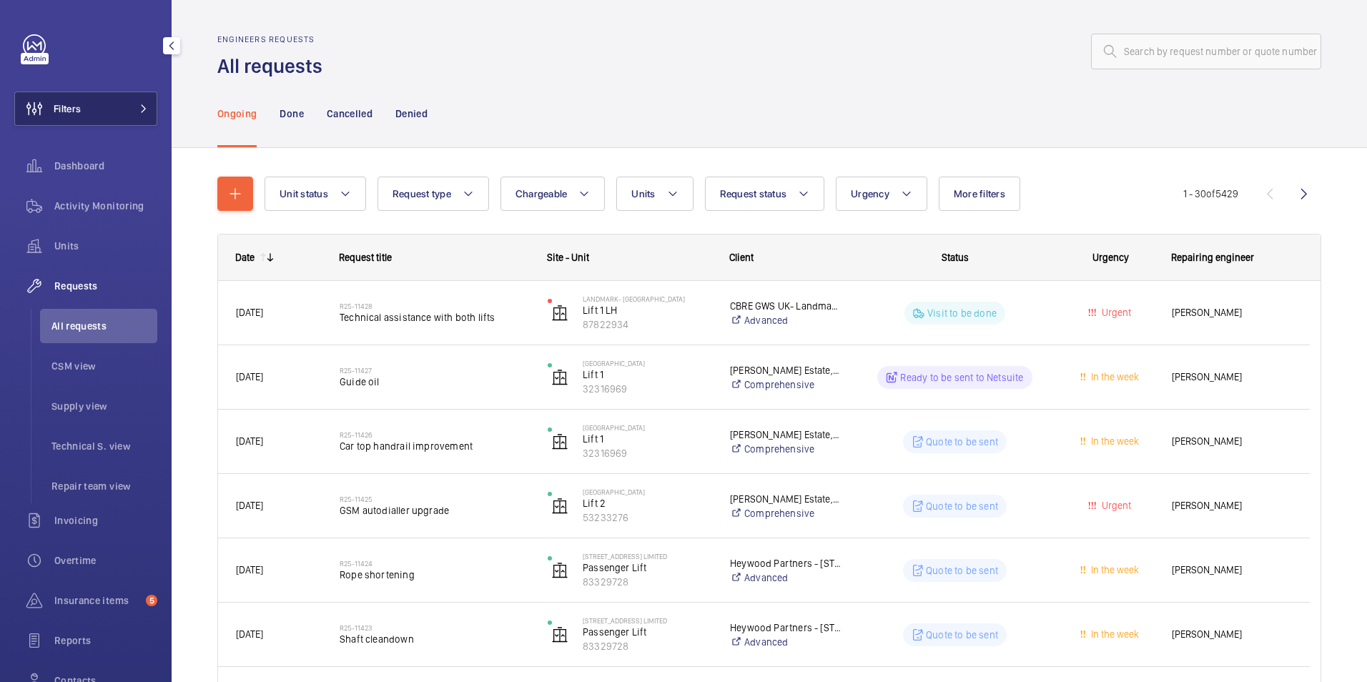
click at [72, 109] on span "Filters" at bounding box center [67, 109] width 27 height 14
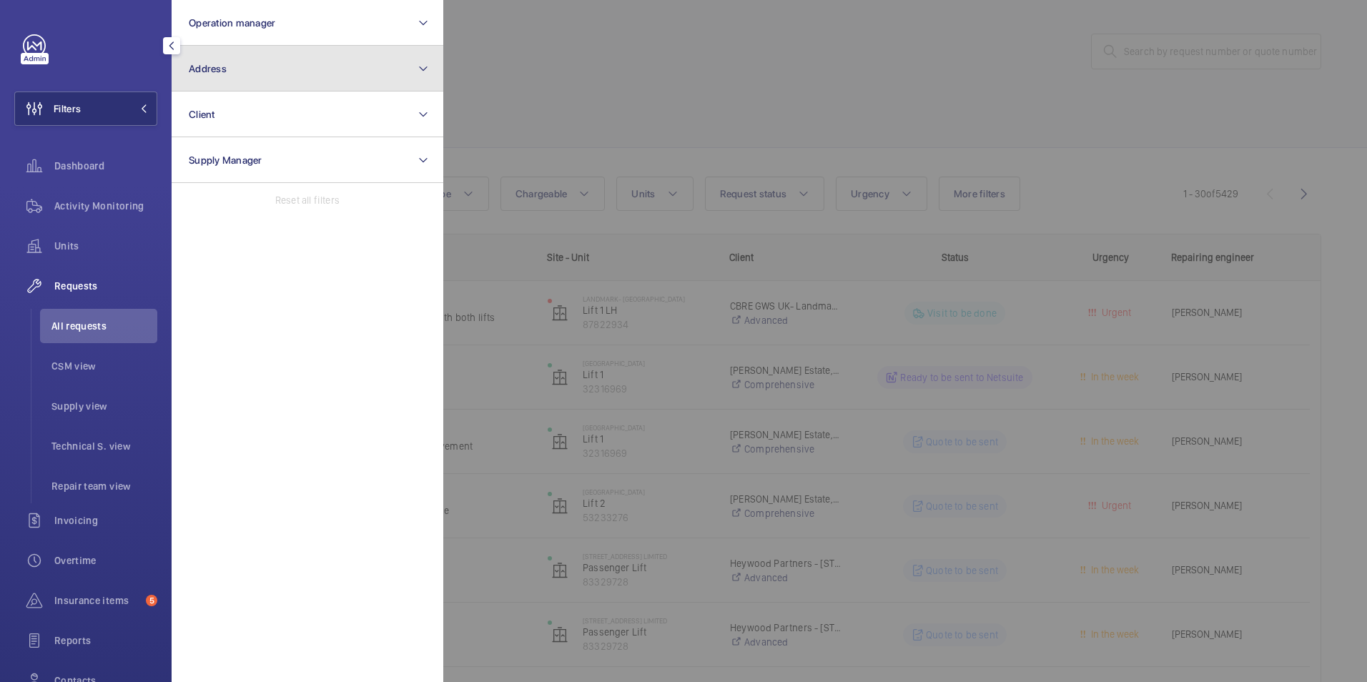
click at [315, 76] on button "Address" at bounding box center [308, 69] width 272 height 46
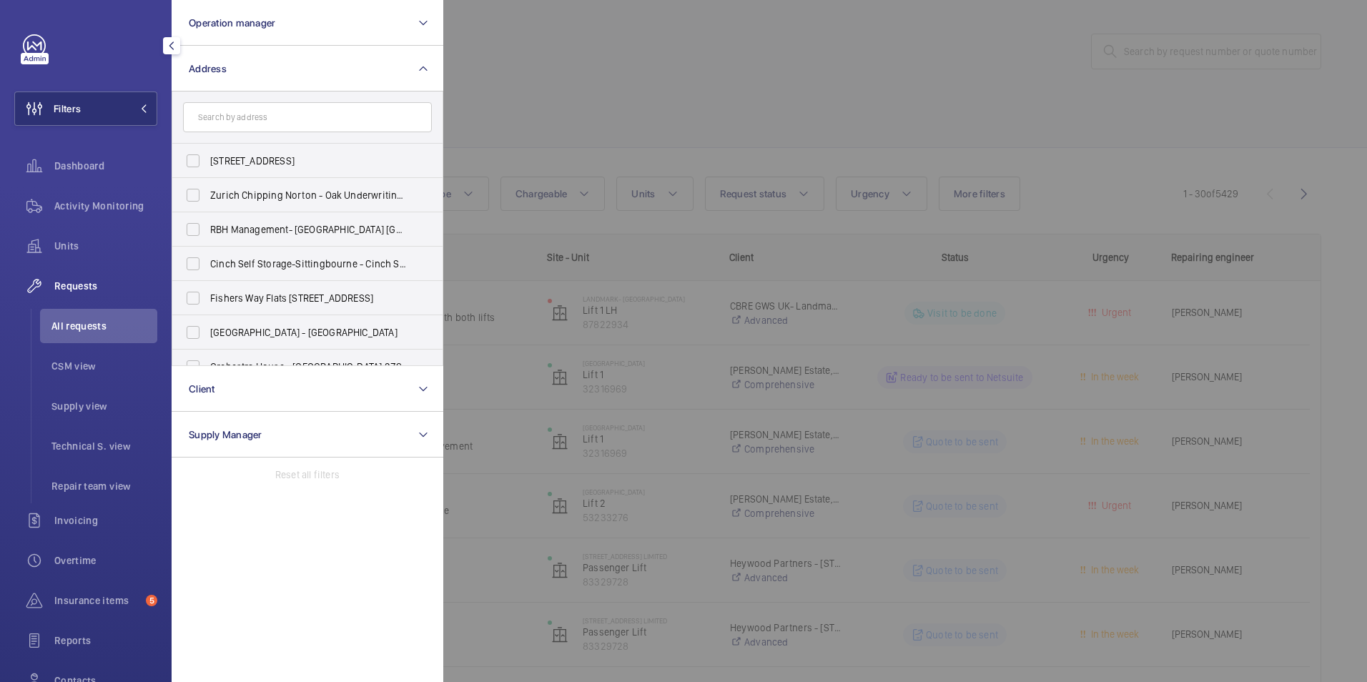
click at [255, 117] on input "text" at bounding box center [307, 117] width 249 height 30
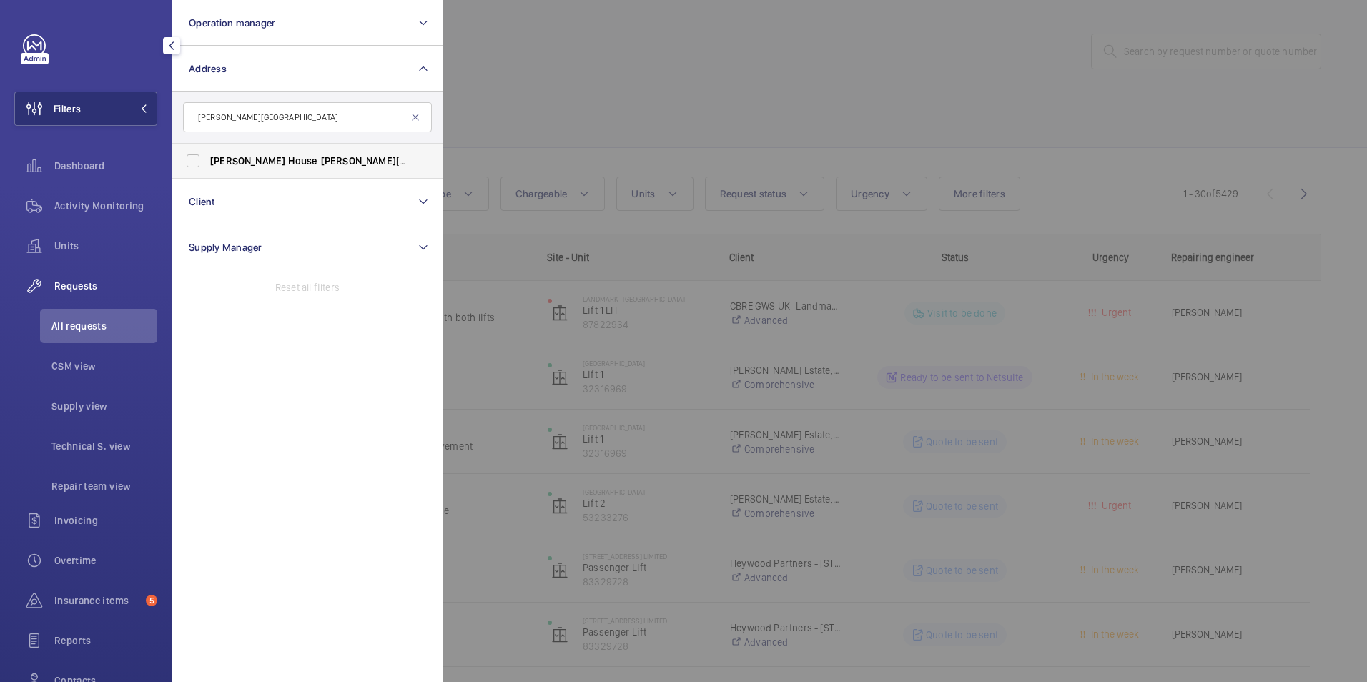
type input "Hanley House"
click at [189, 164] on label "Hanley House - Hanley Street, NOTTINGHAM NG1 5GD" at bounding box center [296, 161] width 249 height 34
click at [189, 164] on input "Hanley House - Hanley Street, NOTTINGHAM NG1 5GD" at bounding box center [193, 161] width 29 height 29
checkbox input "true"
click at [540, 87] on div at bounding box center [1126, 341] width 1367 height 682
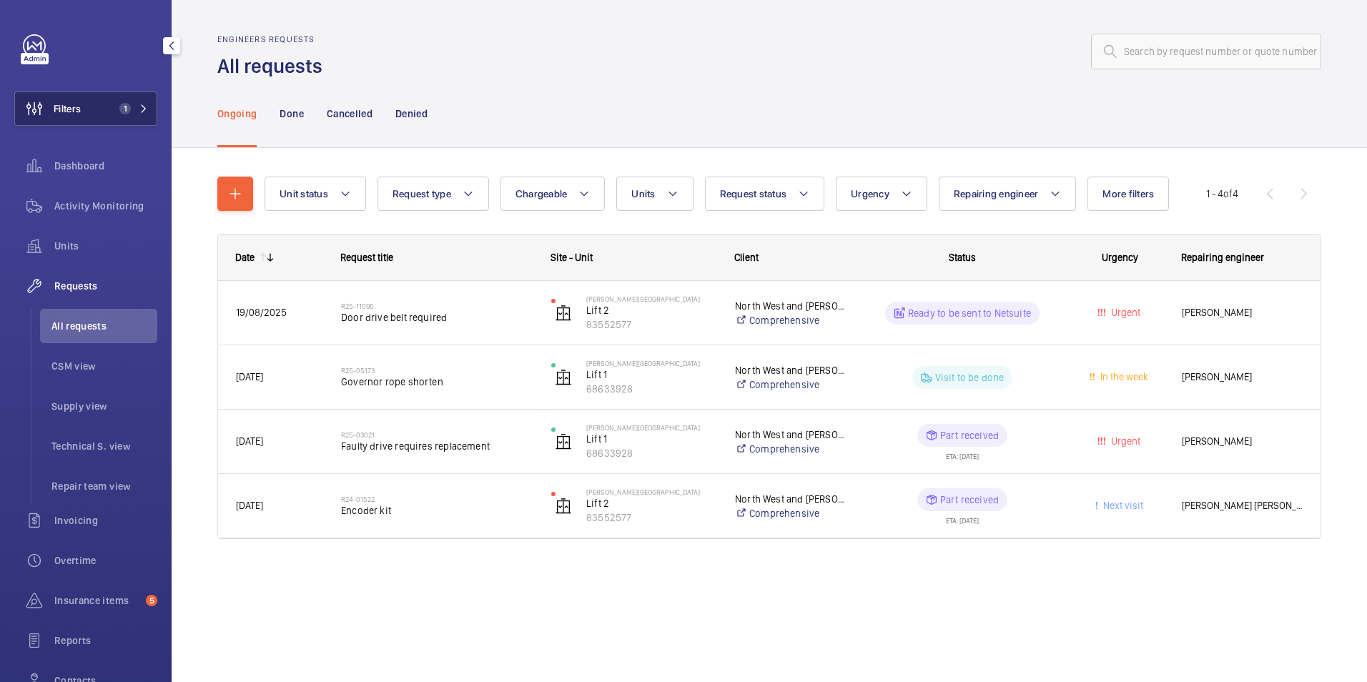
click at [100, 113] on button "Filters 1" at bounding box center [85, 109] width 143 height 34
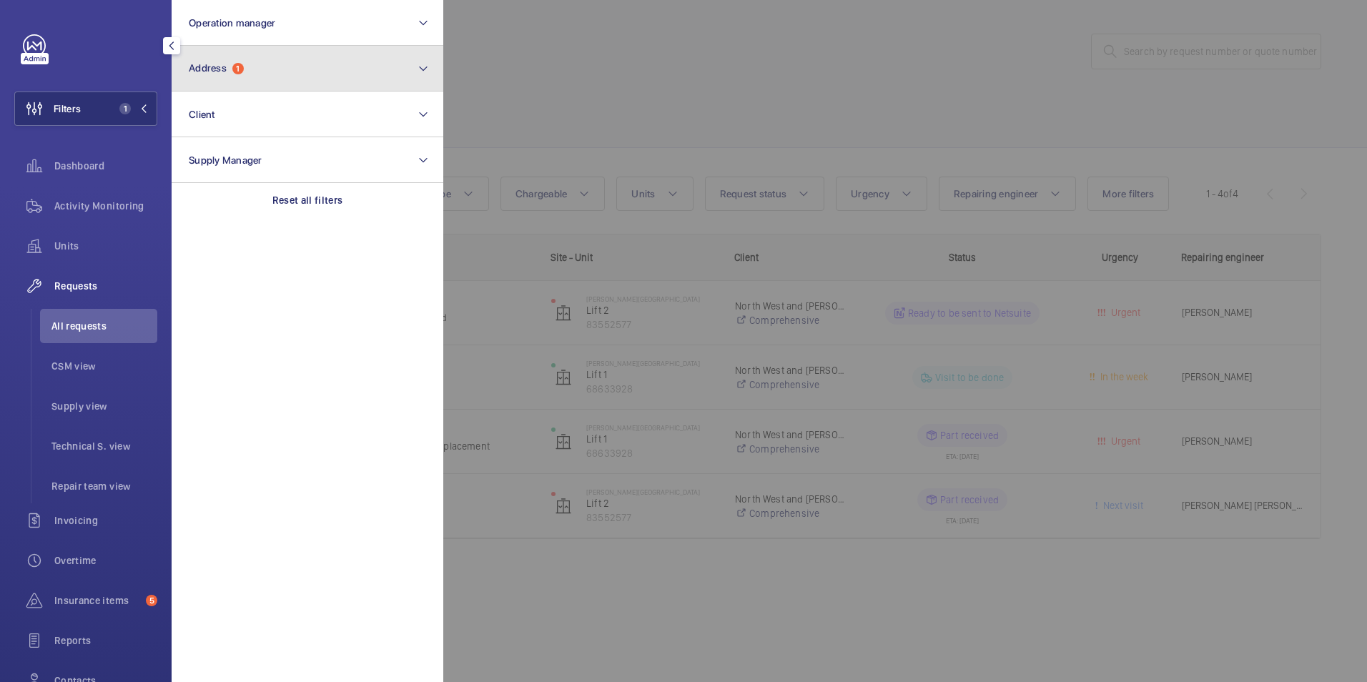
click at [270, 79] on button "Address 1" at bounding box center [308, 69] width 272 height 46
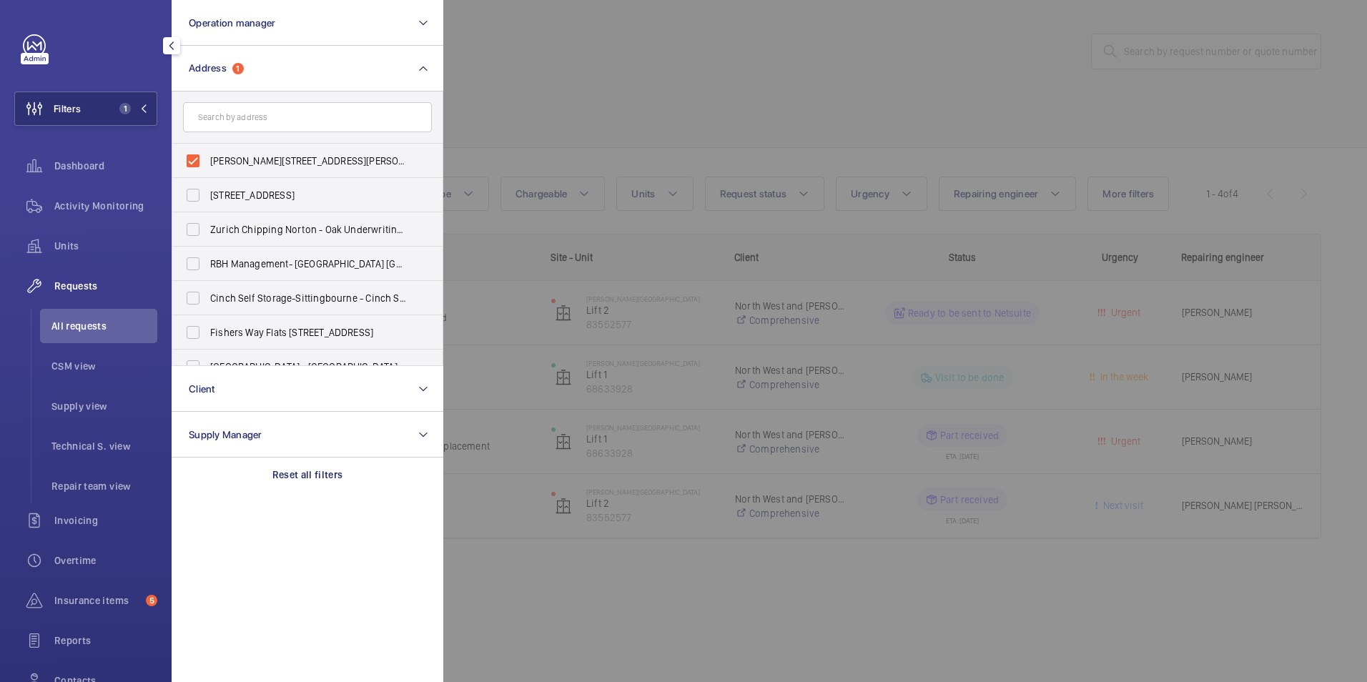
click at [615, 39] on div at bounding box center [1126, 341] width 1367 height 682
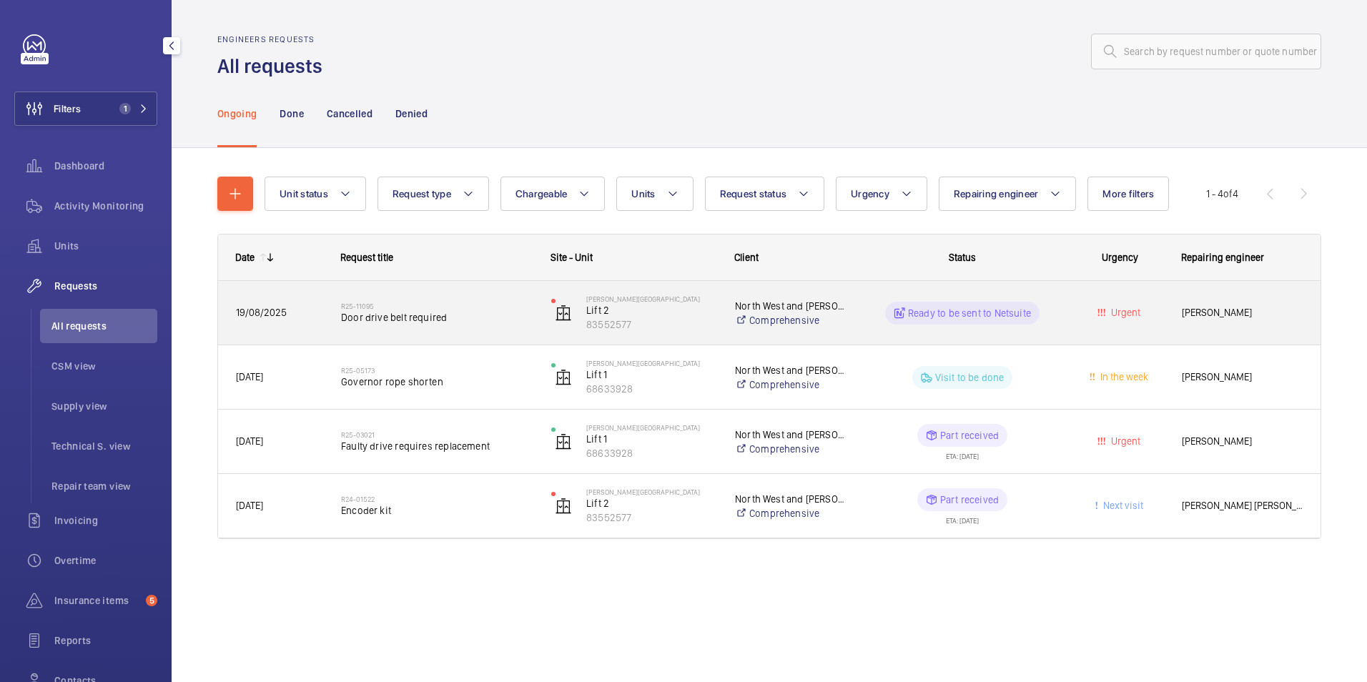
click at [963, 322] on div "Ready to be sent to Netsuite" at bounding box center [962, 313] width 154 height 23
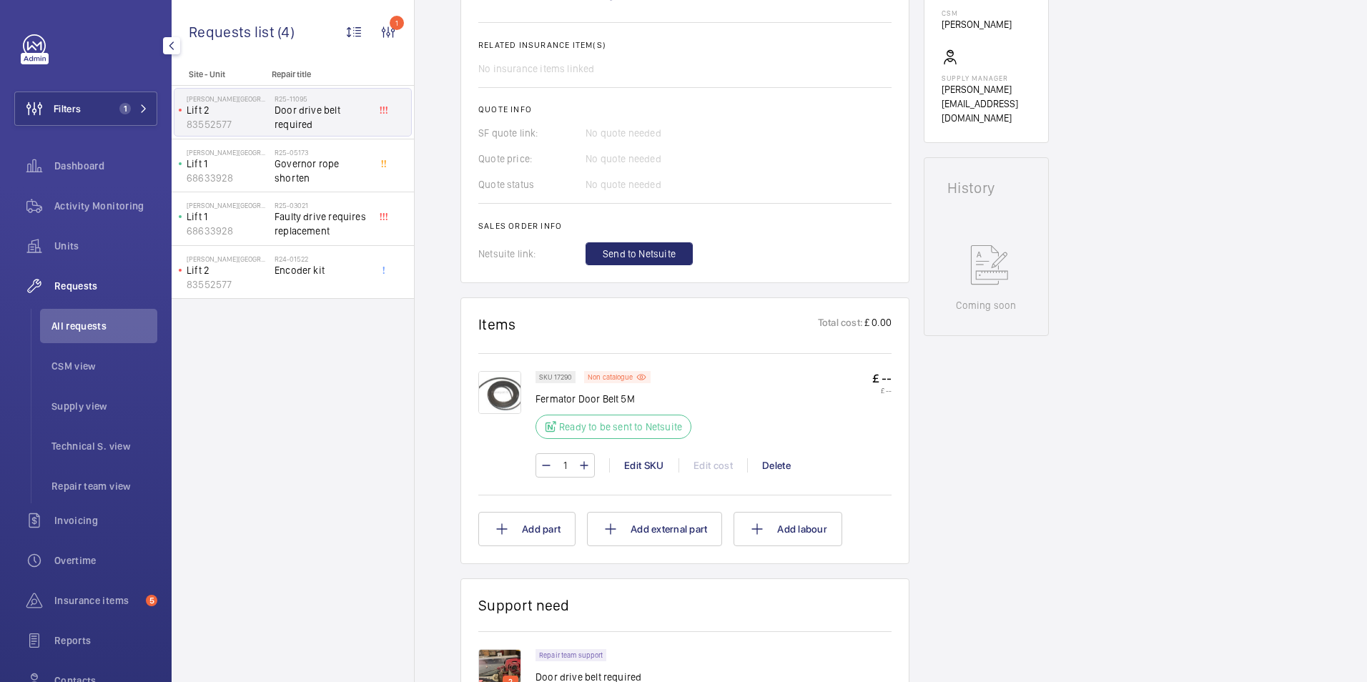
scroll to position [572, 0]
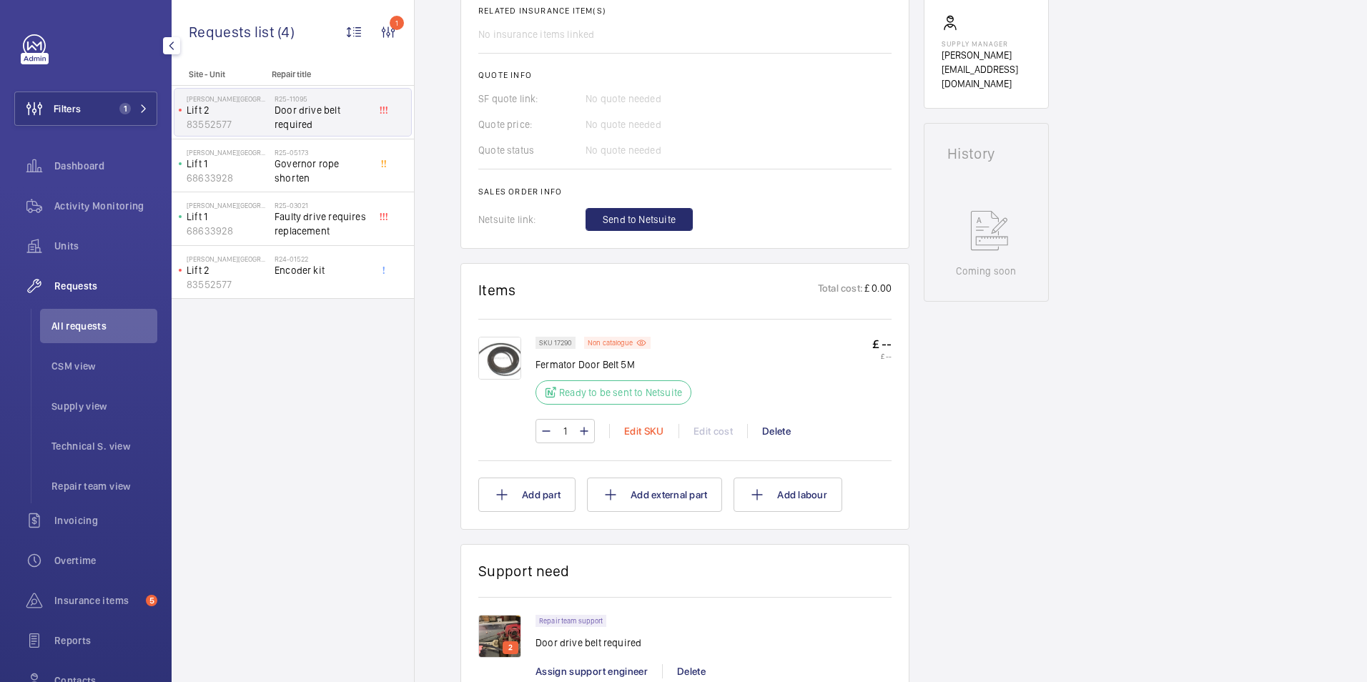
click at [637, 431] on div "Edit SKU" at bounding box center [643, 431] width 69 height 14
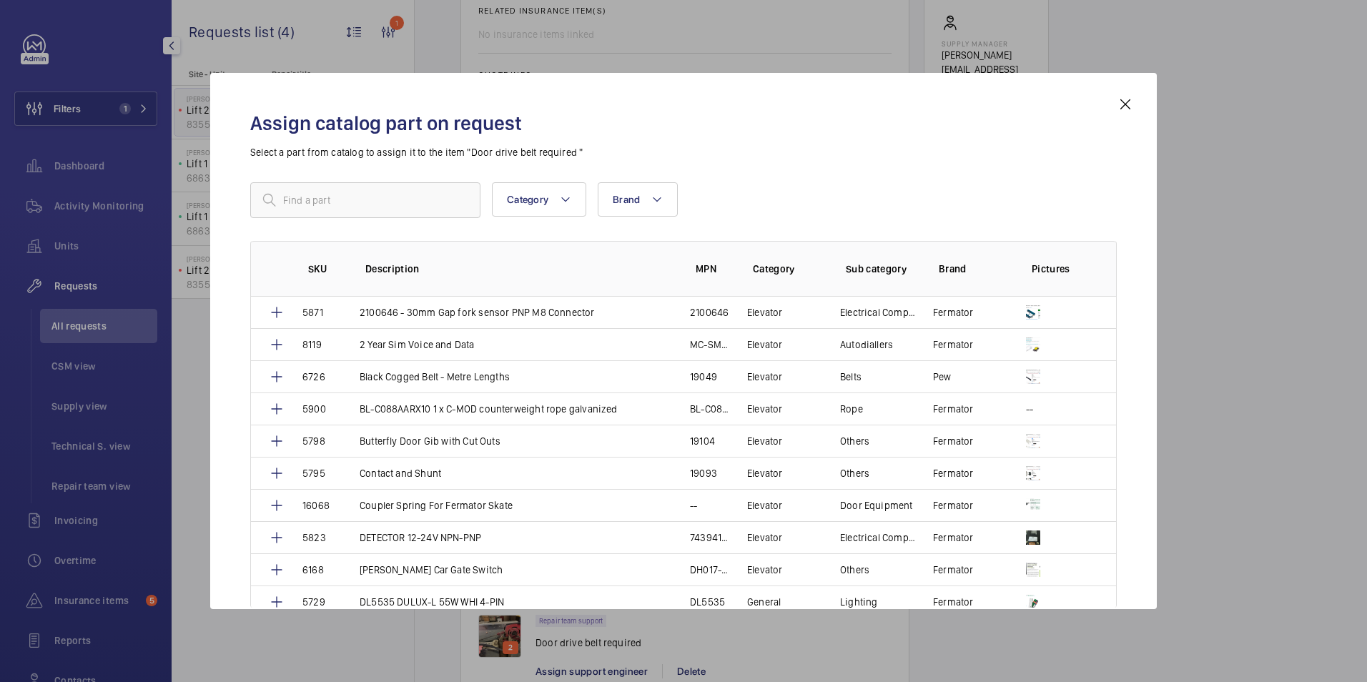
click at [345, 158] on p "Select a part from catalog to assign it to the item "Door drive belt required "" at bounding box center [683, 152] width 866 height 14
click at [340, 192] on input "text" at bounding box center [365, 200] width 230 height 36
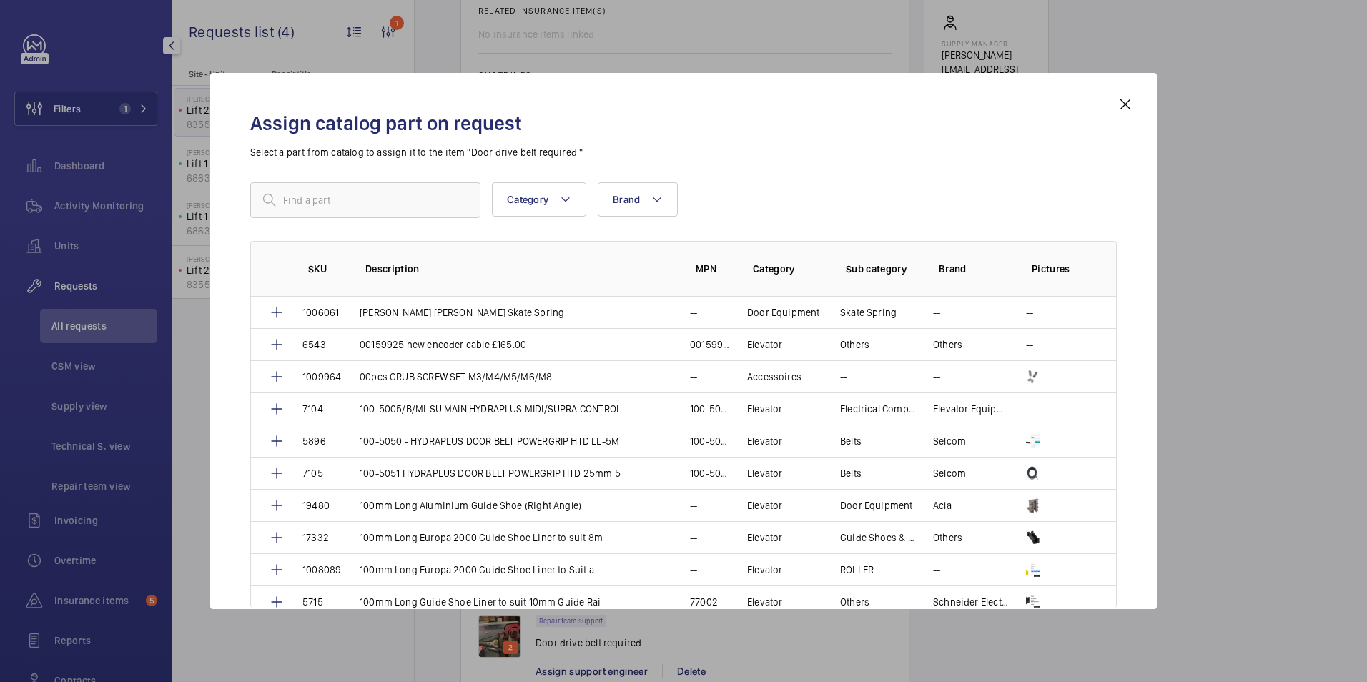
click at [1130, 109] on mat-icon at bounding box center [1125, 104] width 17 height 17
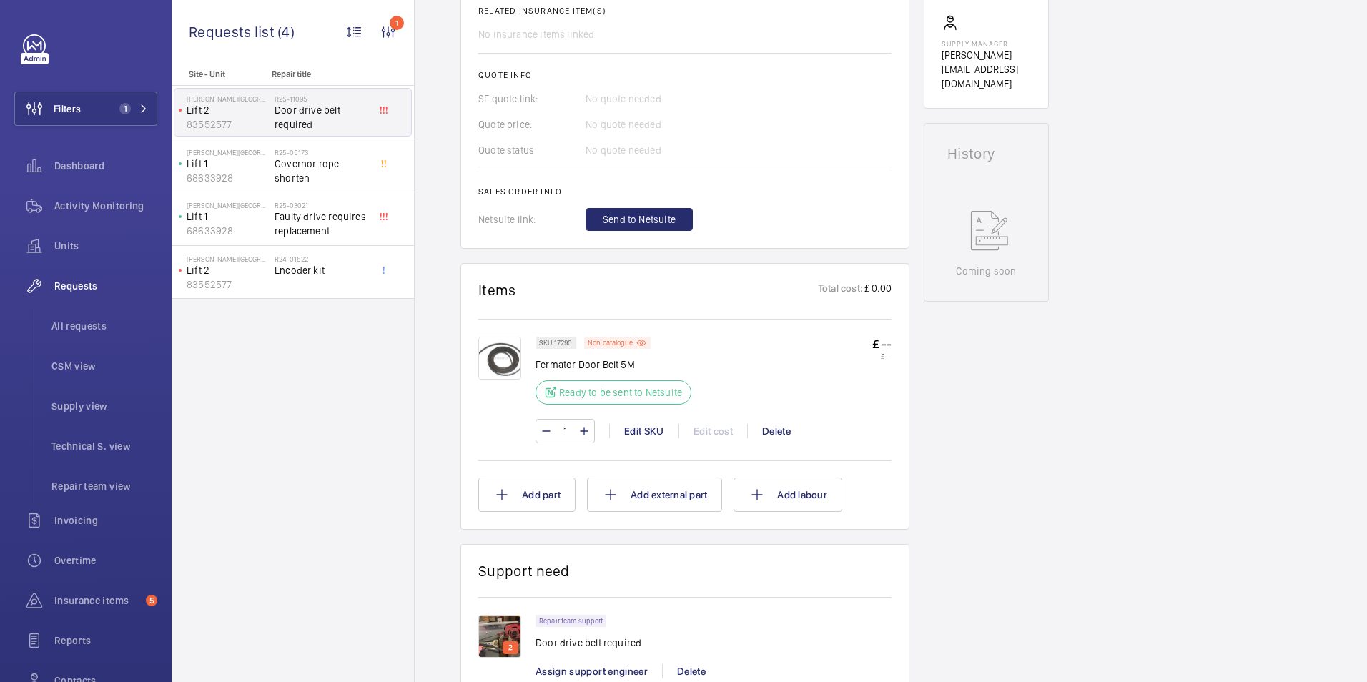
click at [522, 640] on div "2" at bounding box center [506, 647] width 57 height 64
click at [497, 639] on img at bounding box center [499, 636] width 43 height 43
